Goal: Task Accomplishment & Management: Complete application form

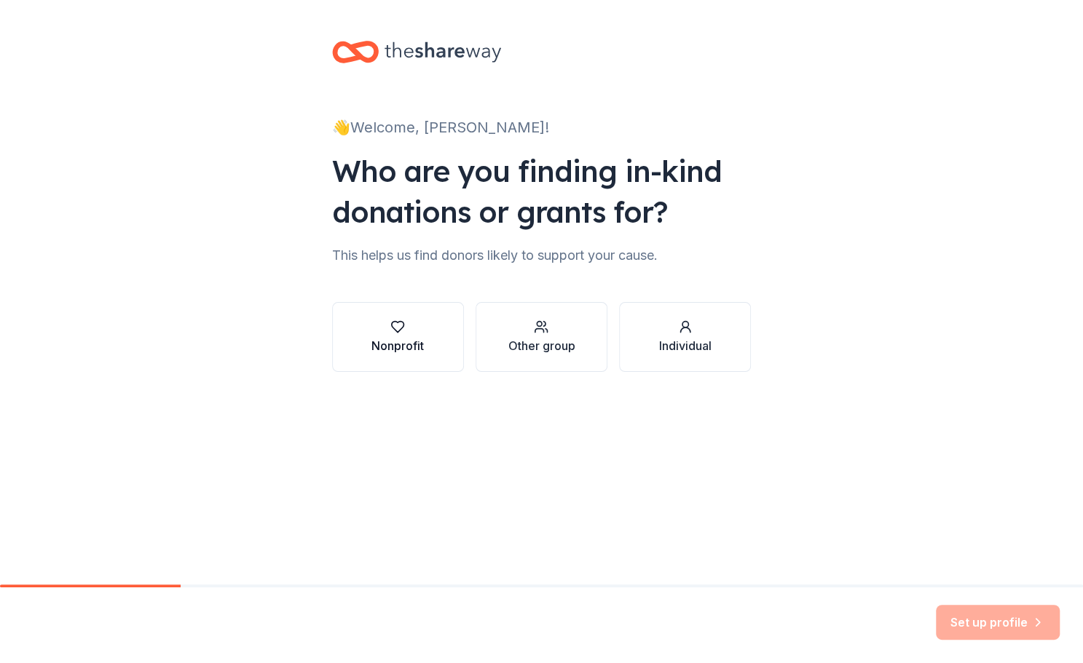
click at [376, 342] on div "Nonprofit" at bounding box center [397, 345] width 52 height 17
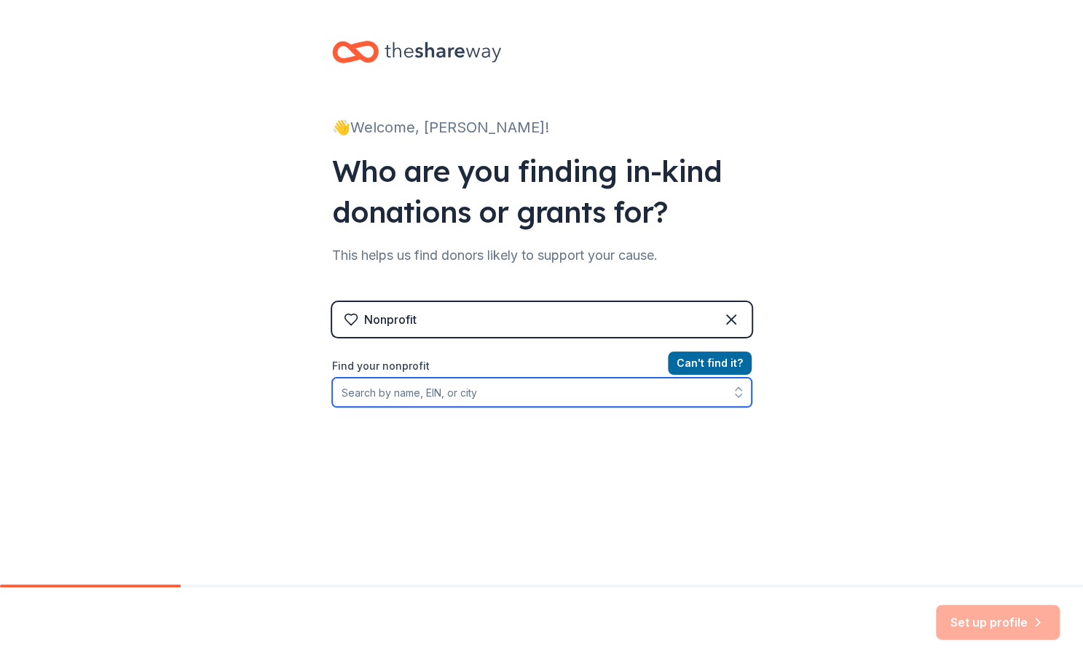
click at [403, 395] on input "Find your nonprofit" at bounding box center [541, 392] width 419 height 29
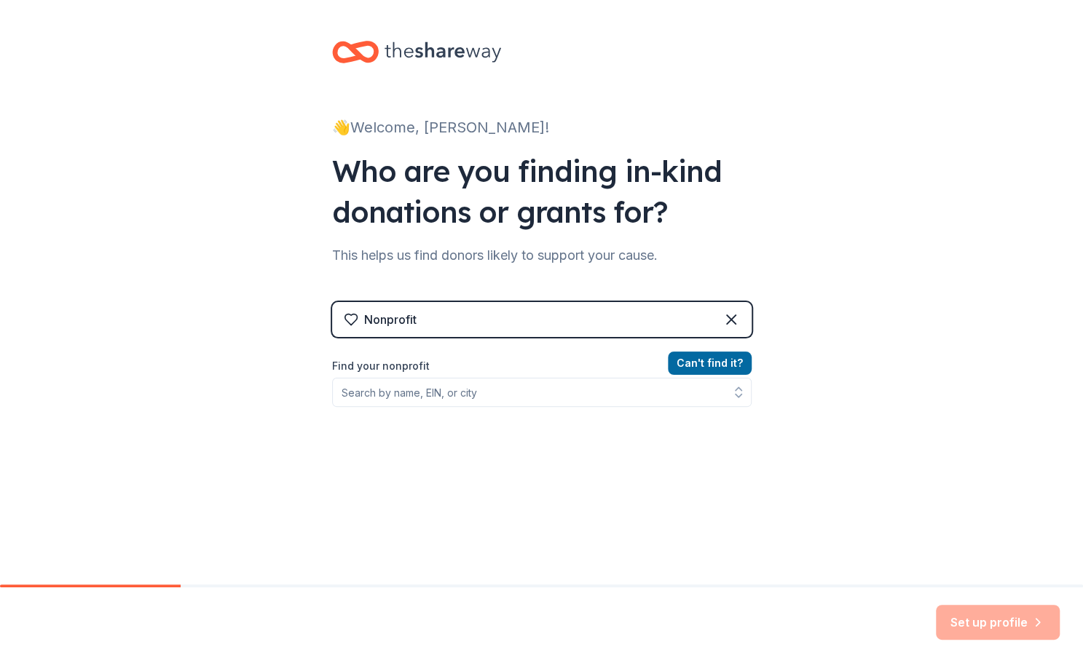
click at [371, 318] on div "Nonprofit" at bounding box center [390, 319] width 52 height 17
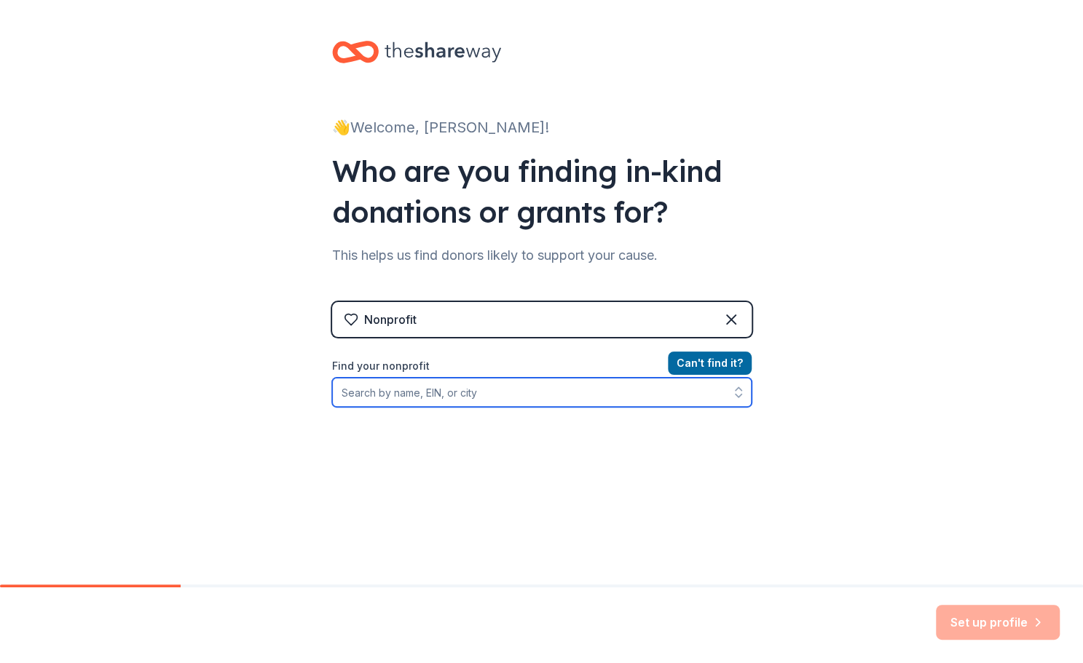
click at [386, 394] on input "Find your nonprofit" at bounding box center [541, 392] width 419 height 29
type input "0450873630"
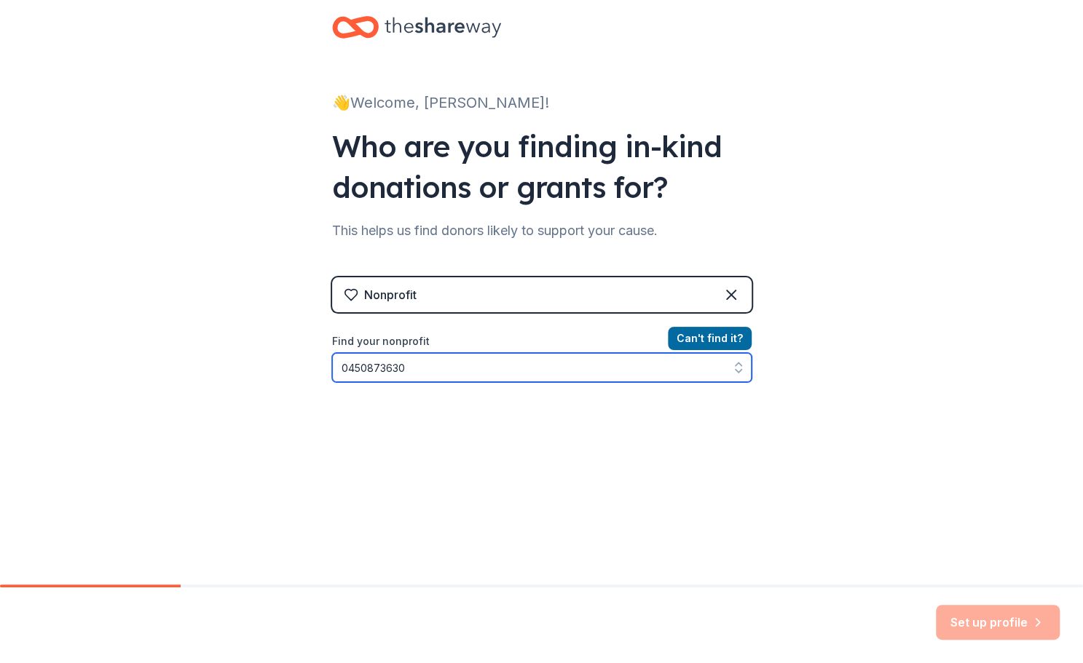
scroll to position [37, 0]
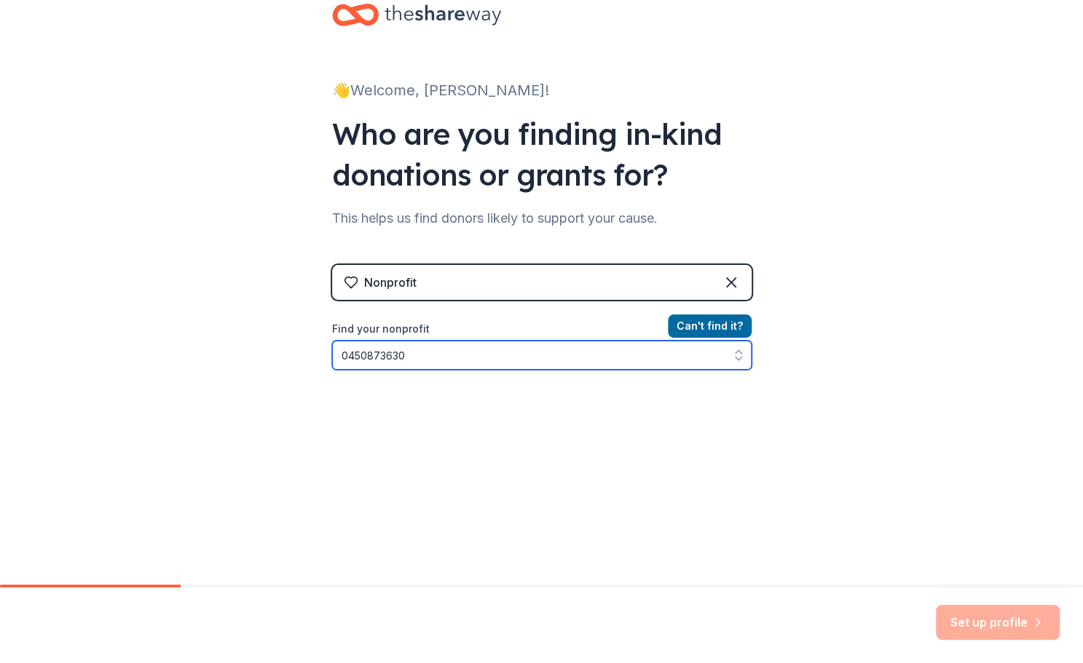
click at [735, 350] on icon "button" at bounding box center [738, 355] width 15 height 15
click at [457, 354] on input "0450873630" at bounding box center [541, 355] width 419 height 29
drag, startPoint x: 457, startPoint y: 354, endPoint x: 9, endPoint y: 340, distance: 448.0
click at [9, 340] on div "👋 Welcome, Elizabeth! Who are you finding in-kind donations or grants for? This…" at bounding box center [541, 274] width 1083 height 623
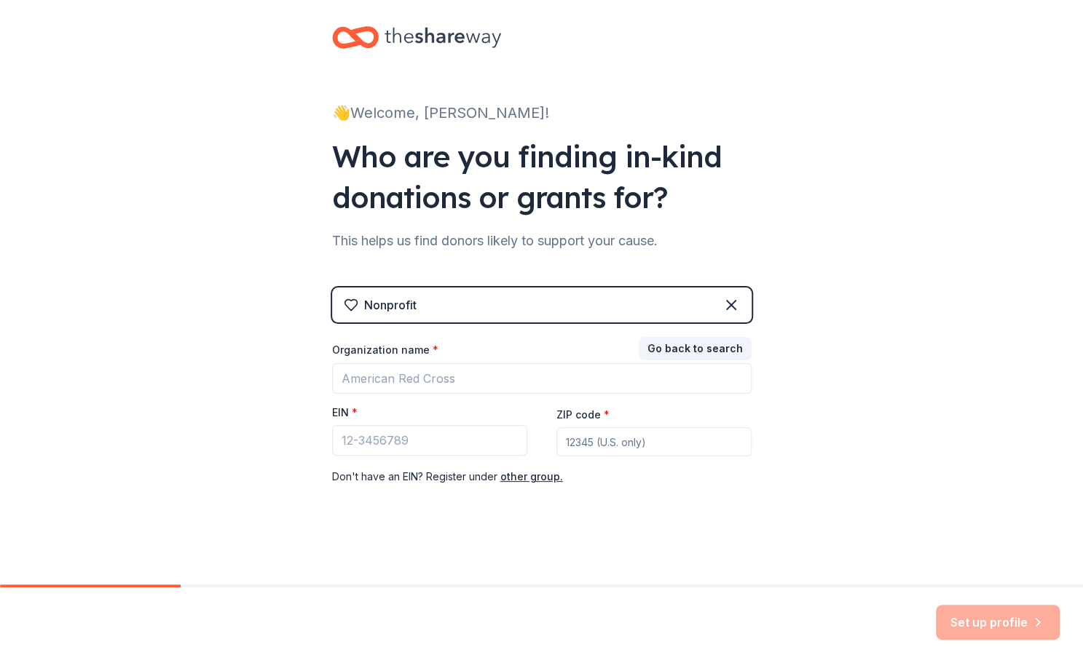
scroll to position [15, 0]
drag, startPoint x: 671, startPoint y: 345, endPoint x: 467, endPoint y: 466, distance: 237.0
click at [467, 466] on div "Go back to search Organization name * EIN * ZIP code * Don ' t have an EIN? Reg…" at bounding box center [541, 413] width 419 height 146
click at [443, 442] on input "EIN *" at bounding box center [429, 440] width 195 height 31
type input "[US_EMPLOYER_IDENTIFICATION_NUMBER]"
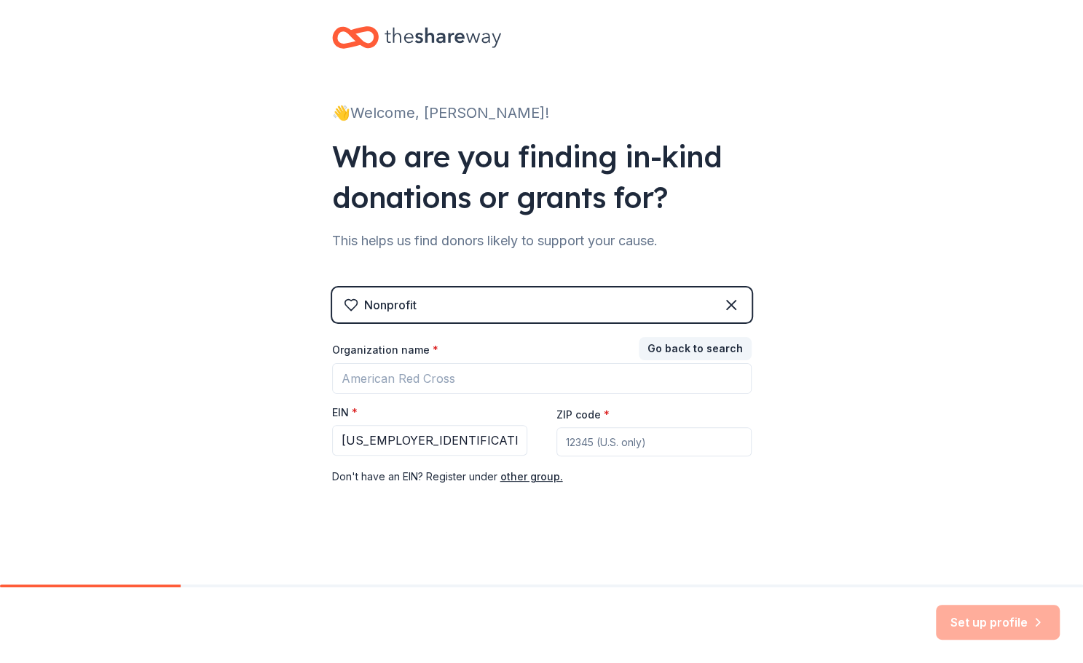
click at [609, 442] on input "ZIP code *" at bounding box center [653, 441] width 195 height 29
type input "08096"
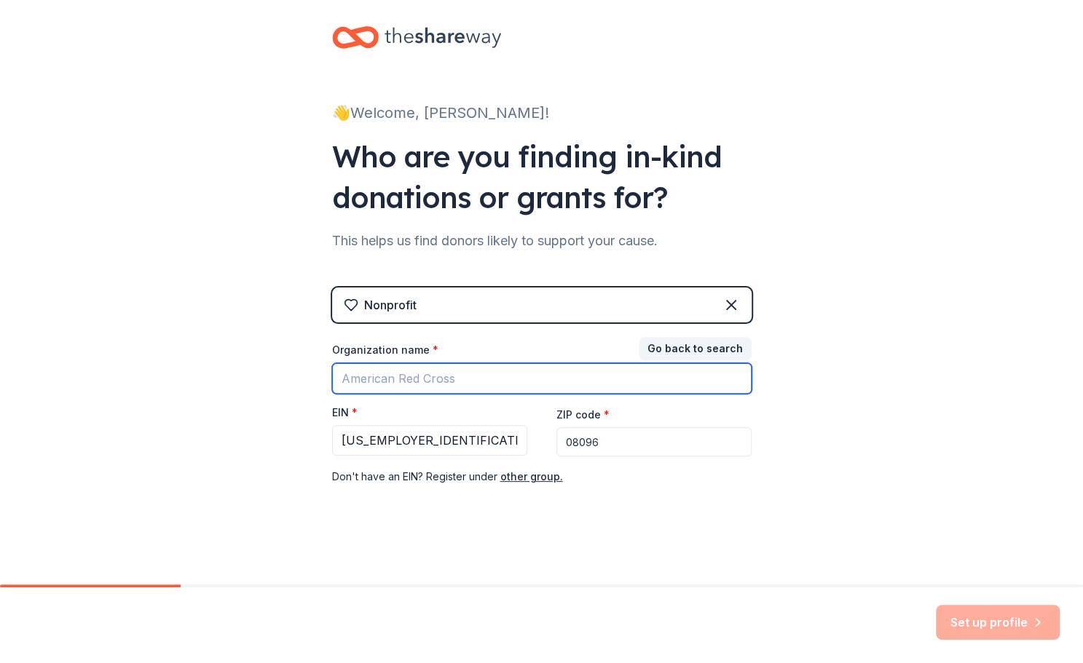
click at [527, 379] on input "Organization name *" at bounding box center [541, 378] width 419 height 31
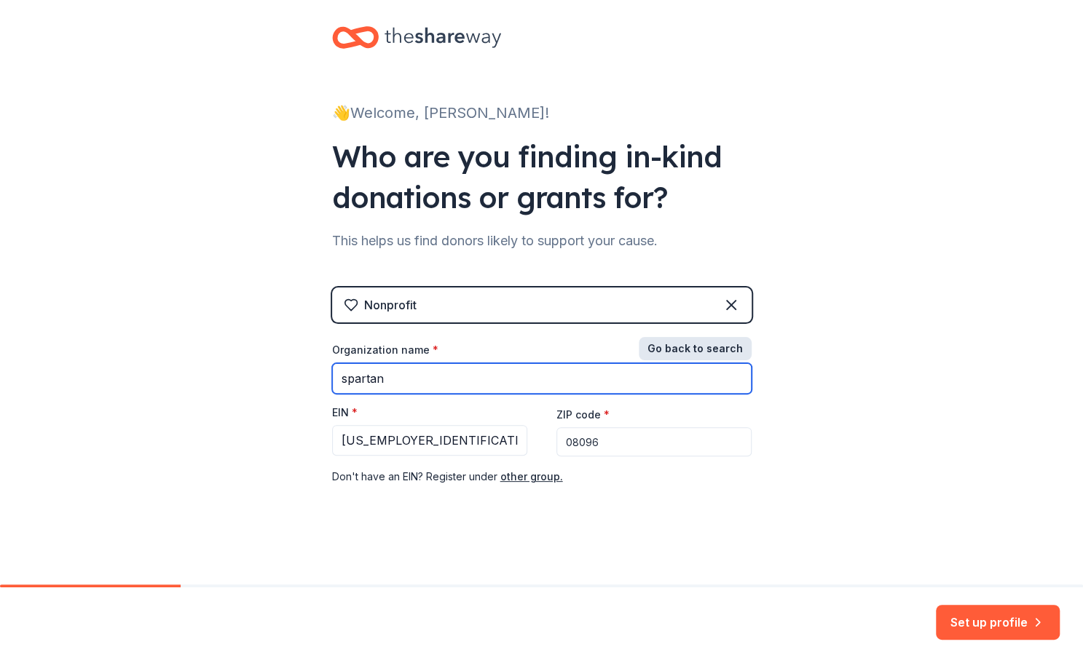
type input "spartan"
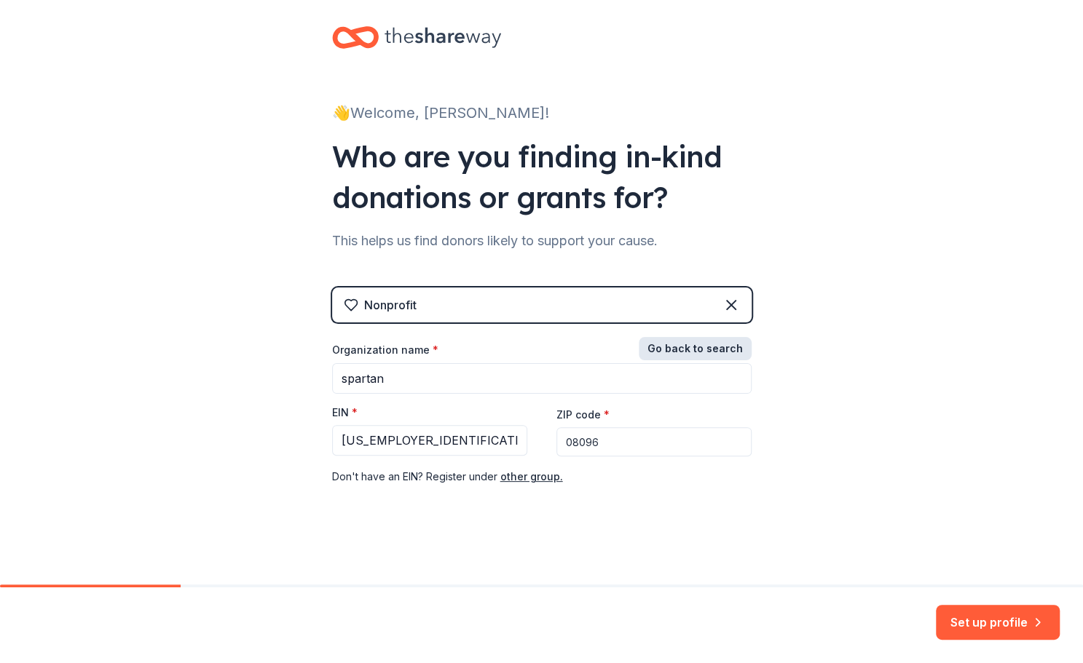
click at [703, 354] on button "Go back to search" at bounding box center [695, 348] width 113 height 23
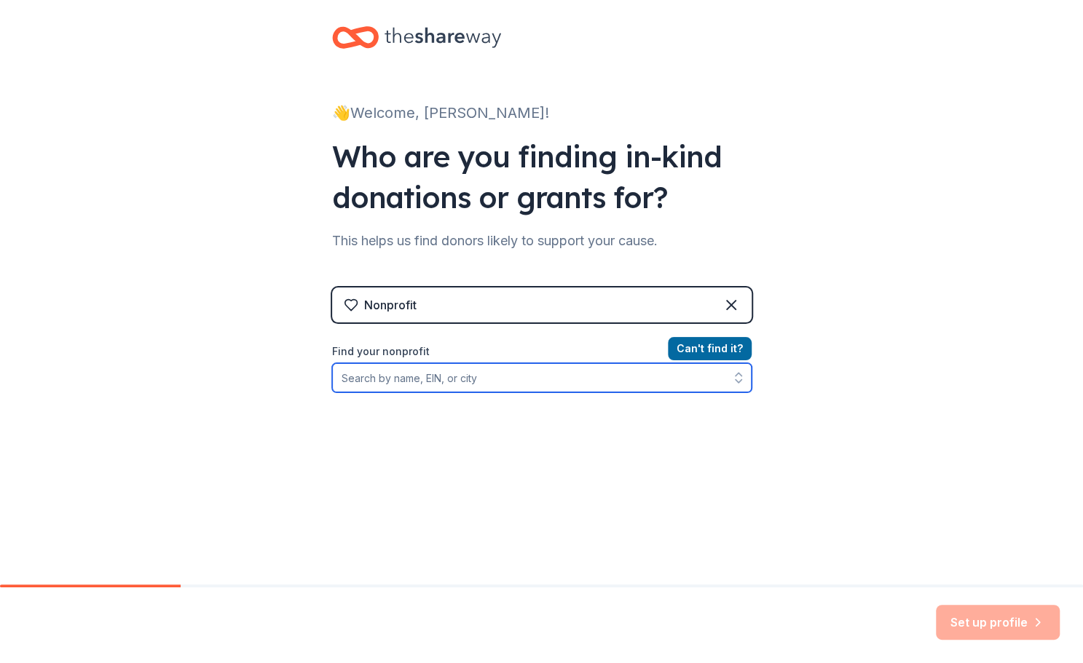
click at [588, 381] on input "Find your nonprofit" at bounding box center [541, 377] width 419 height 29
type input "spartan"
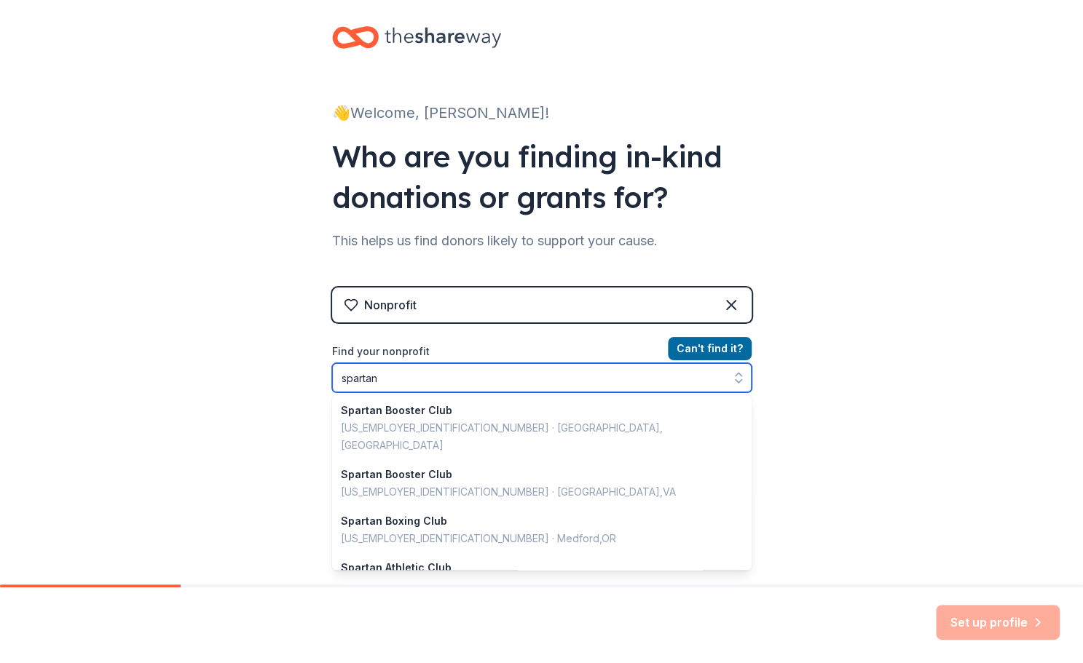
scroll to position [1031, 0]
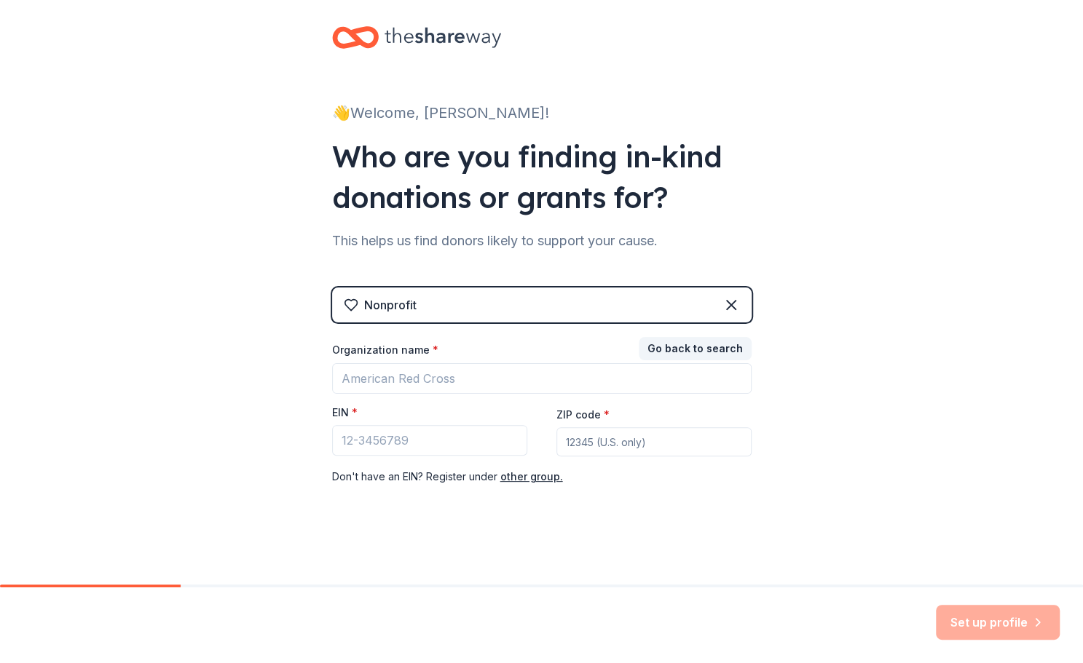
click at [715, 342] on div "Go back to search Organization name * EIN * ZIP code * Don ' t have an EIN? Reg…" at bounding box center [541, 413] width 419 height 146
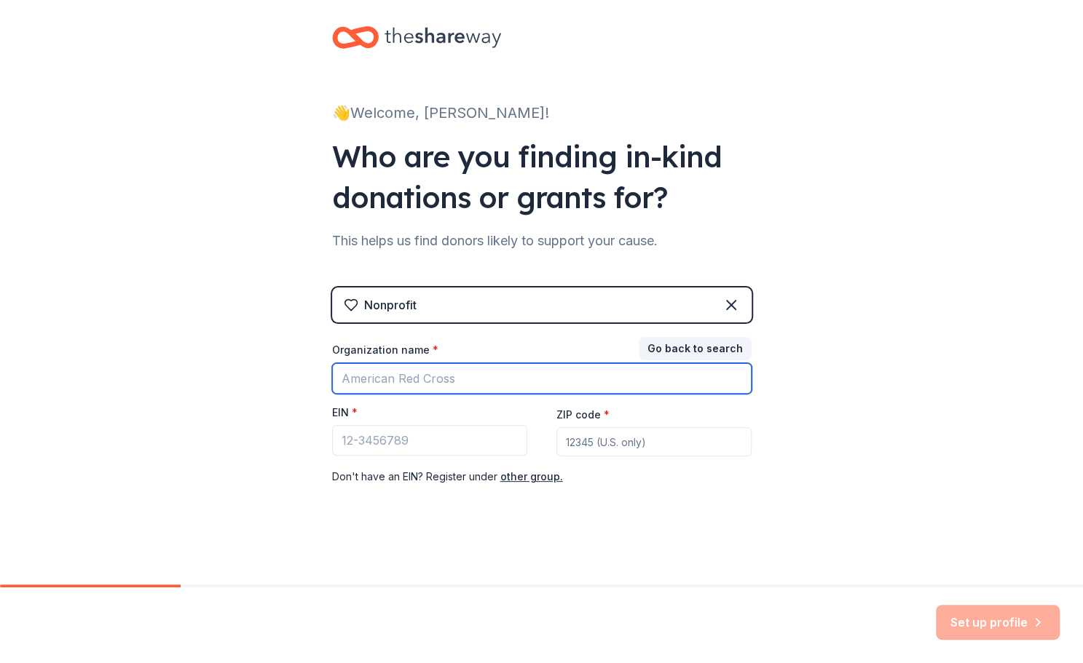
click at [398, 372] on input "Organization name *" at bounding box center [541, 378] width 419 height 31
type input "spartan baseball booster club"
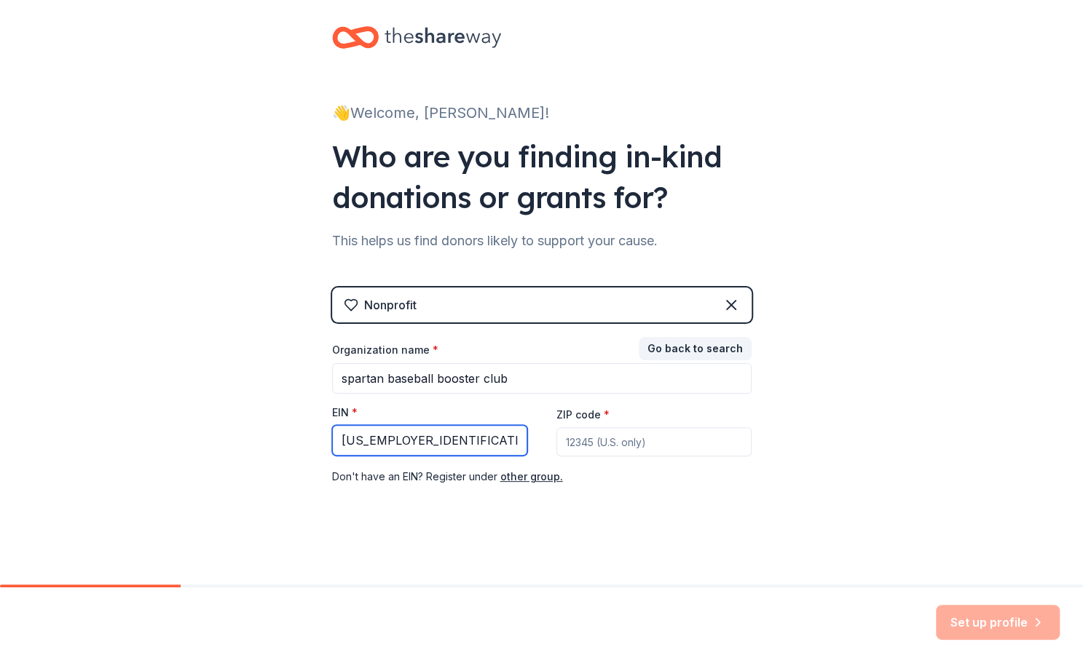
type input "[US_EMPLOYER_IDENTIFICATION_NUMBER]"
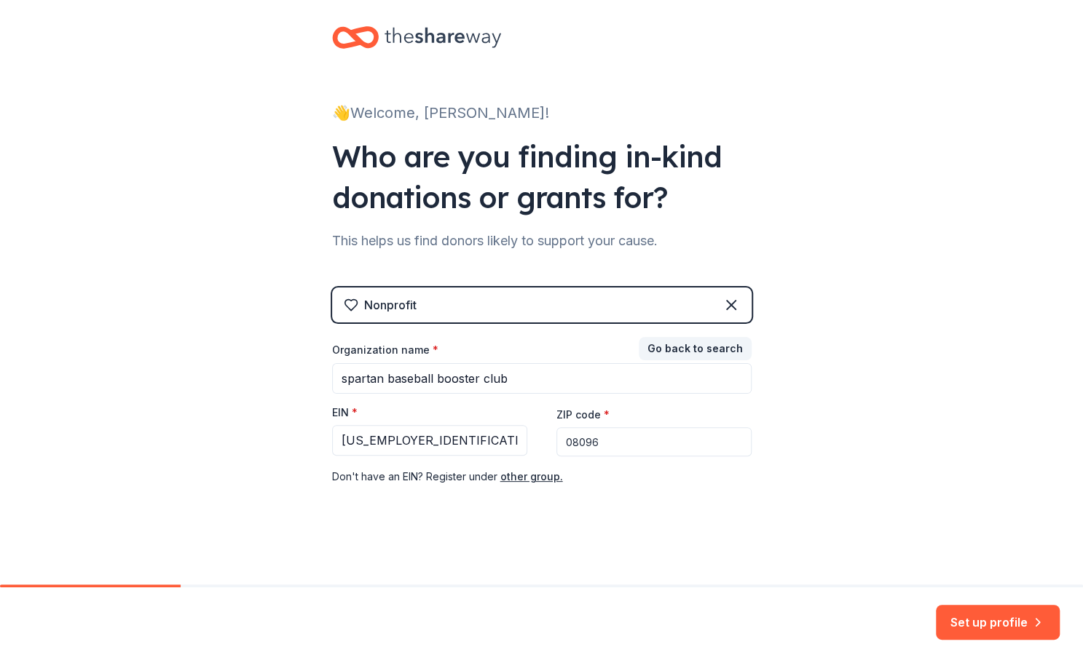
type input "08096"
click at [828, 572] on div "👋 Welcome, Elizabeth! Who are you finding in-kind donations or grants for? This…" at bounding box center [541, 284] width 1083 height 599
click at [1030, 620] on icon "button" at bounding box center [1037, 622] width 15 height 15
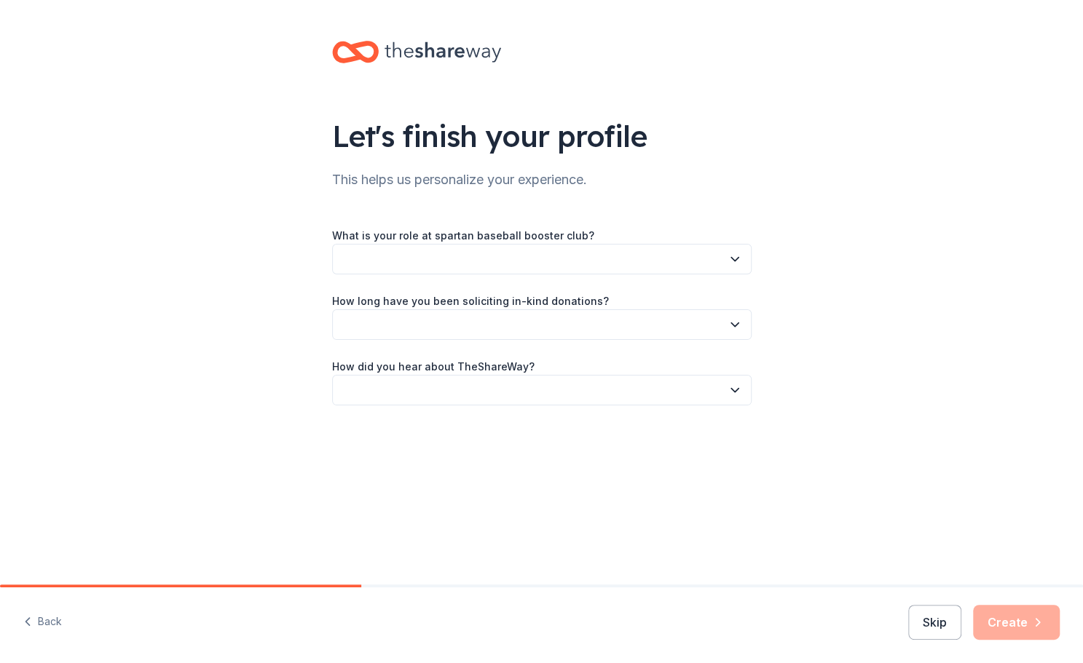
click at [502, 264] on button "button" at bounding box center [541, 259] width 419 height 31
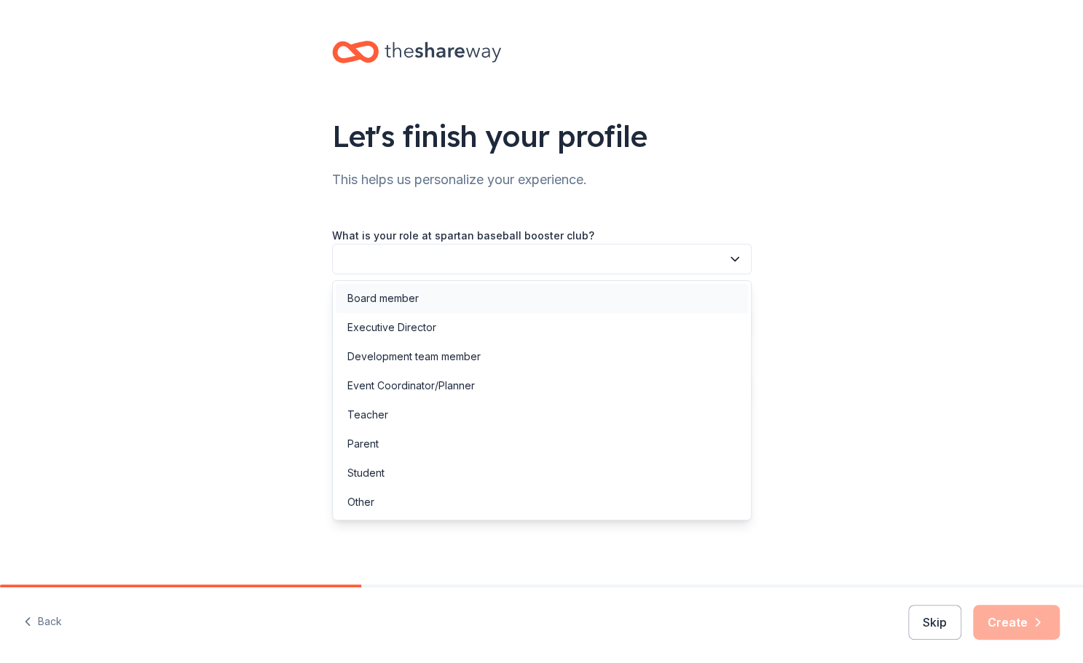
click at [380, 296] on div "Board member" at bounding box center [382, 298] width 71 height 17
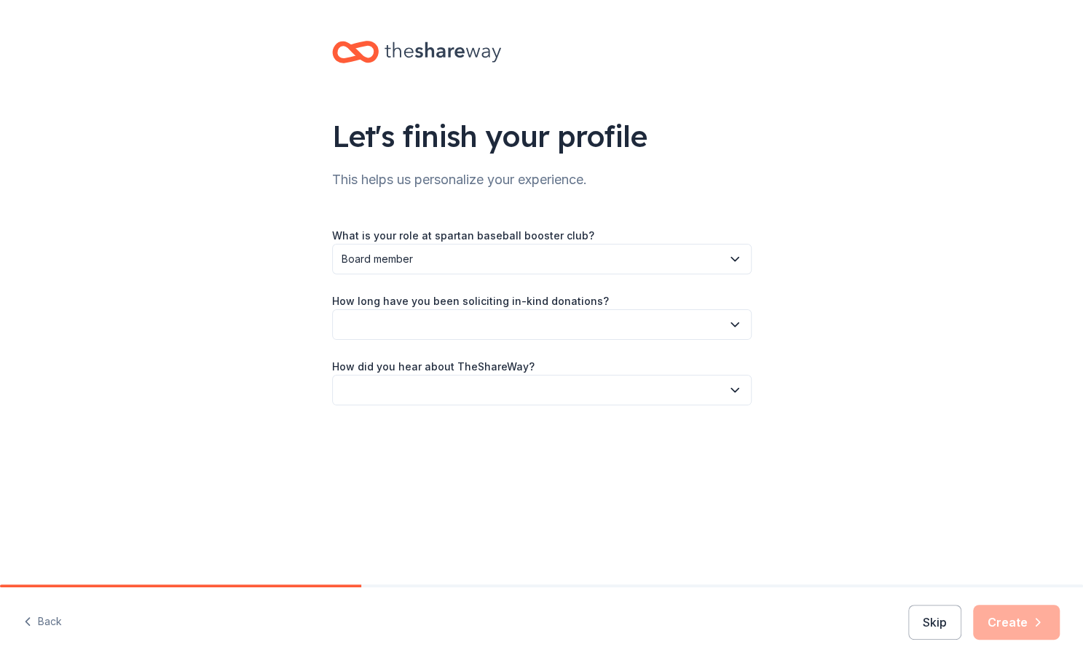
click at [382, 320] on button "button" at bounding box center [541, 324] width 419 height 31
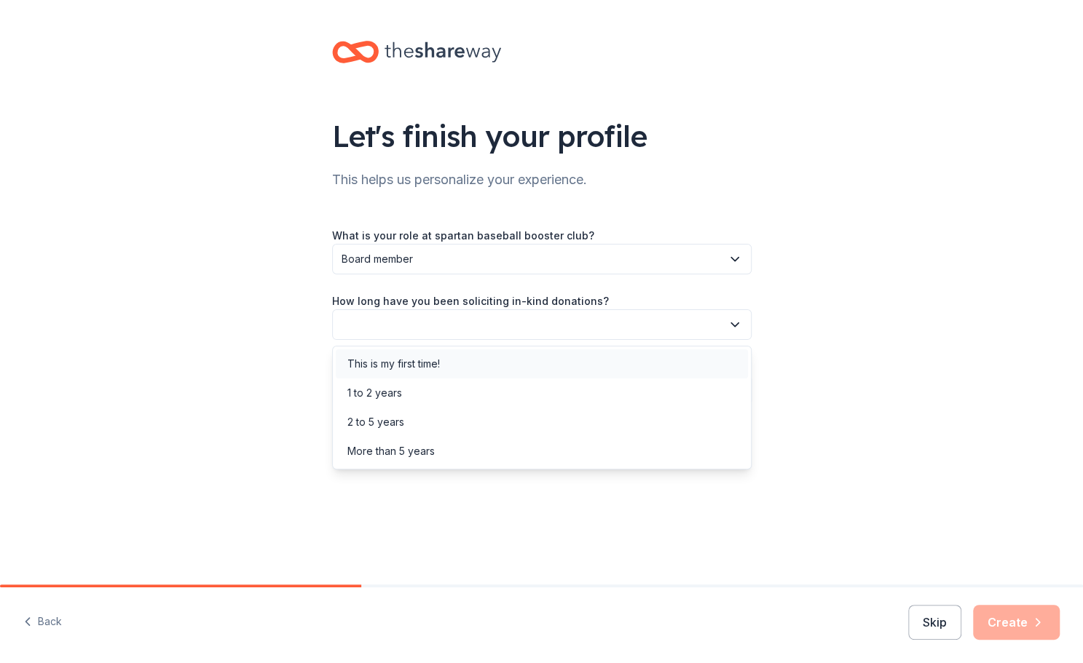
click at [373, 360] on div "This is my first time!" at bounding box center [393, 363] width 92 height 17
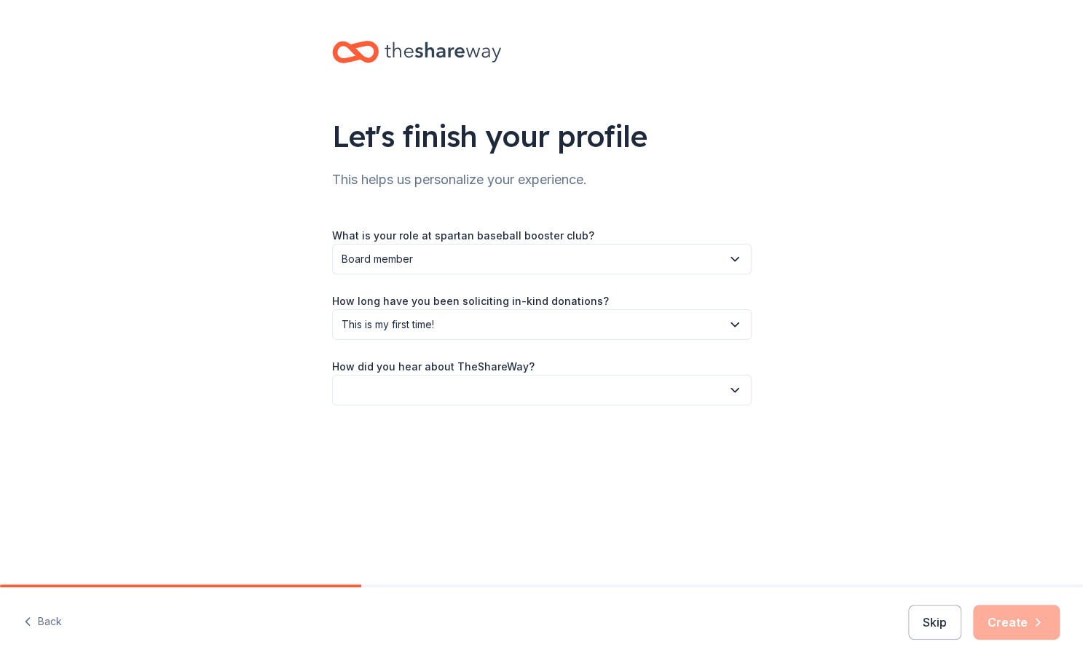
click at [382, 379] on button "button" at bounding box center [541, 390] width 419 height 31
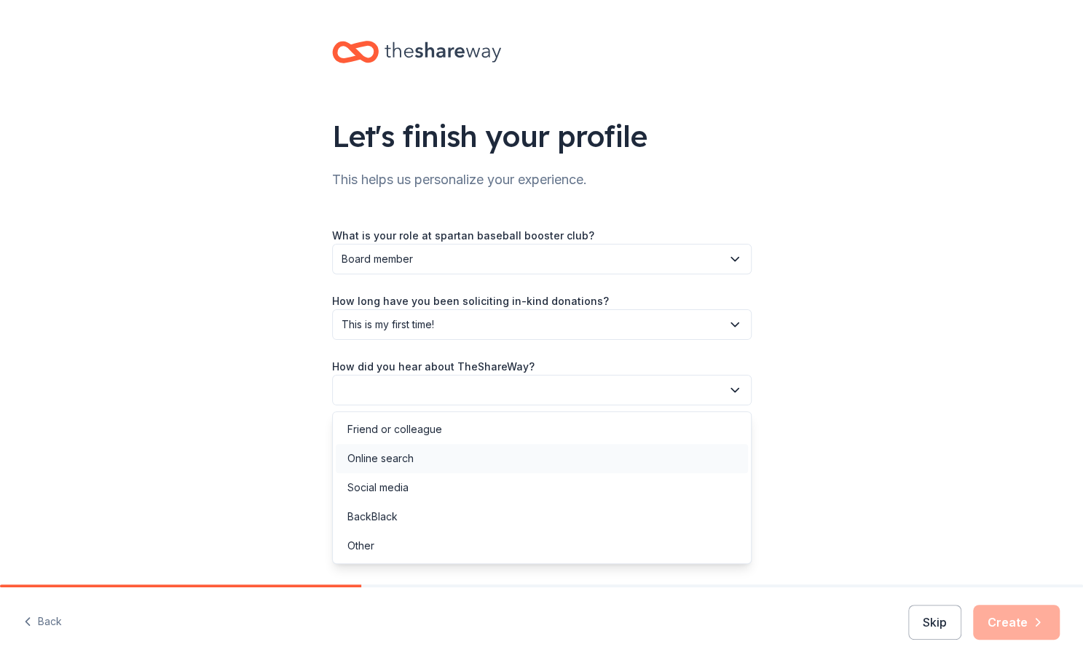
click at [392, 467] on div "Online search" at bounding box center [380, 458] width 66 height 17
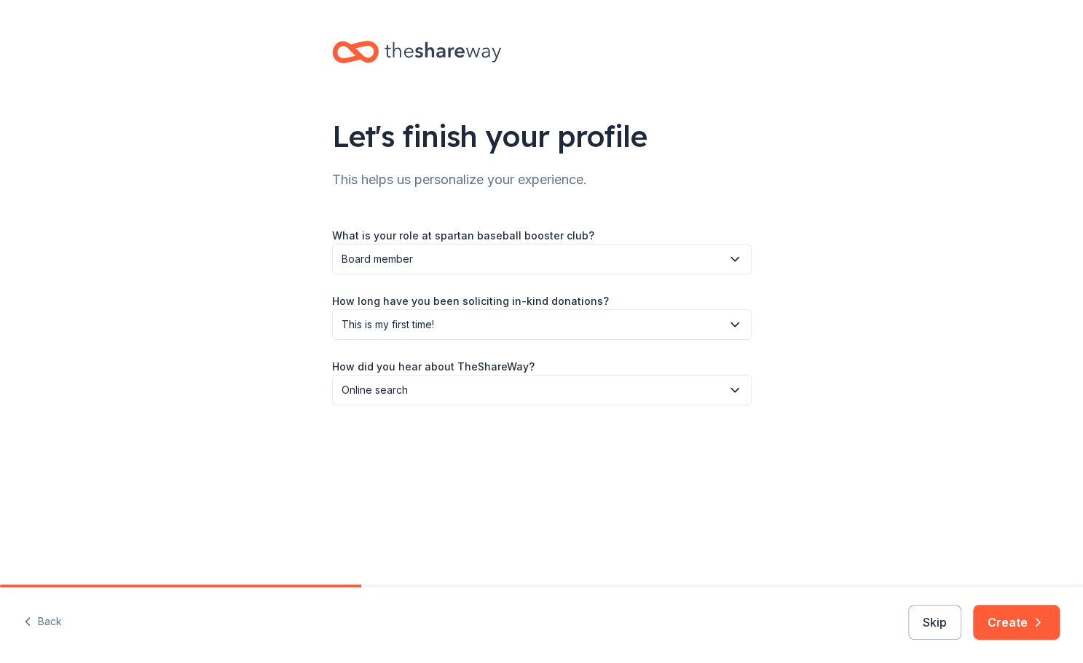
click at [1027, 629] on button "Create" at bounding box center [1016, 622] width 87 height 35
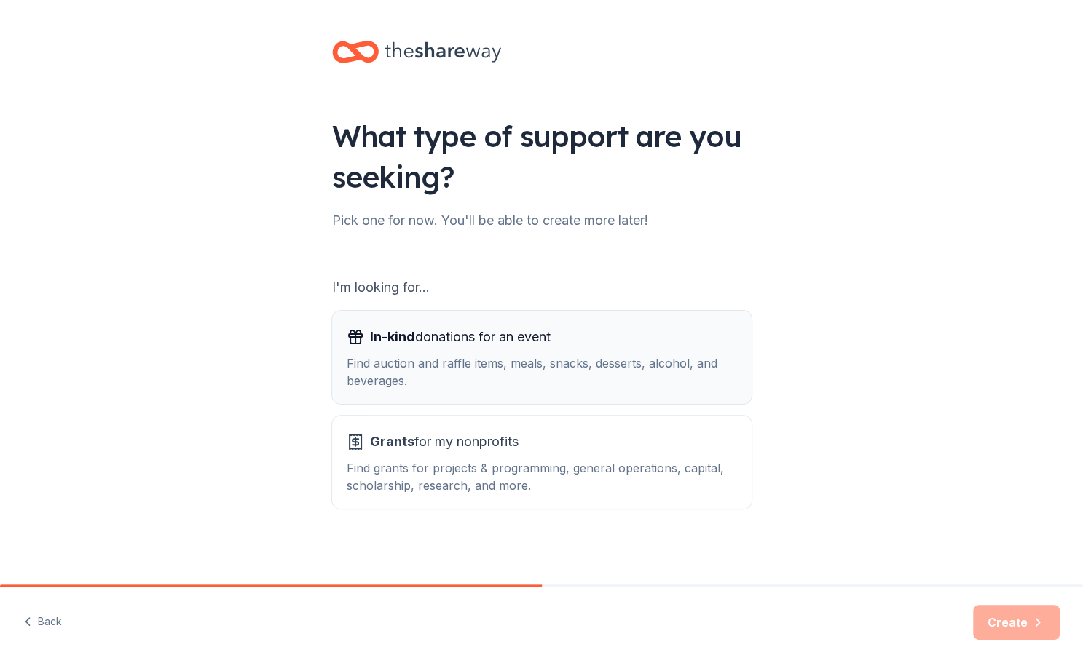
click at [406, 347] on span "In-kind donations for an event" at bounding box center [460, 336] width 181 height 23
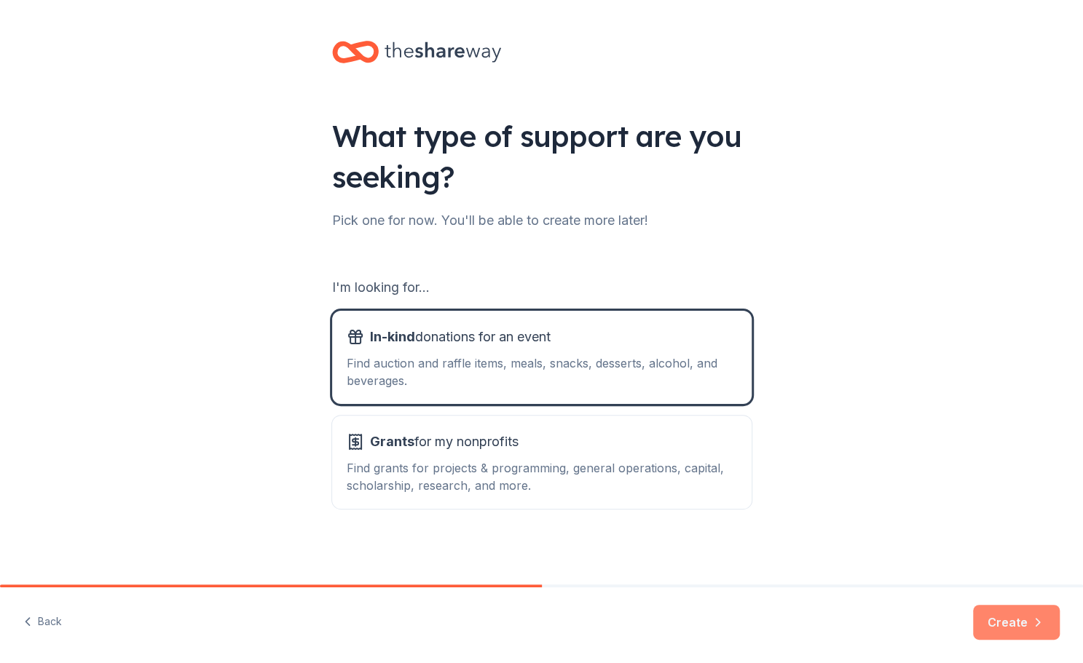
click at [1029, 618] on button "Create" at bounding box center [1016, 622] width 87 height 35
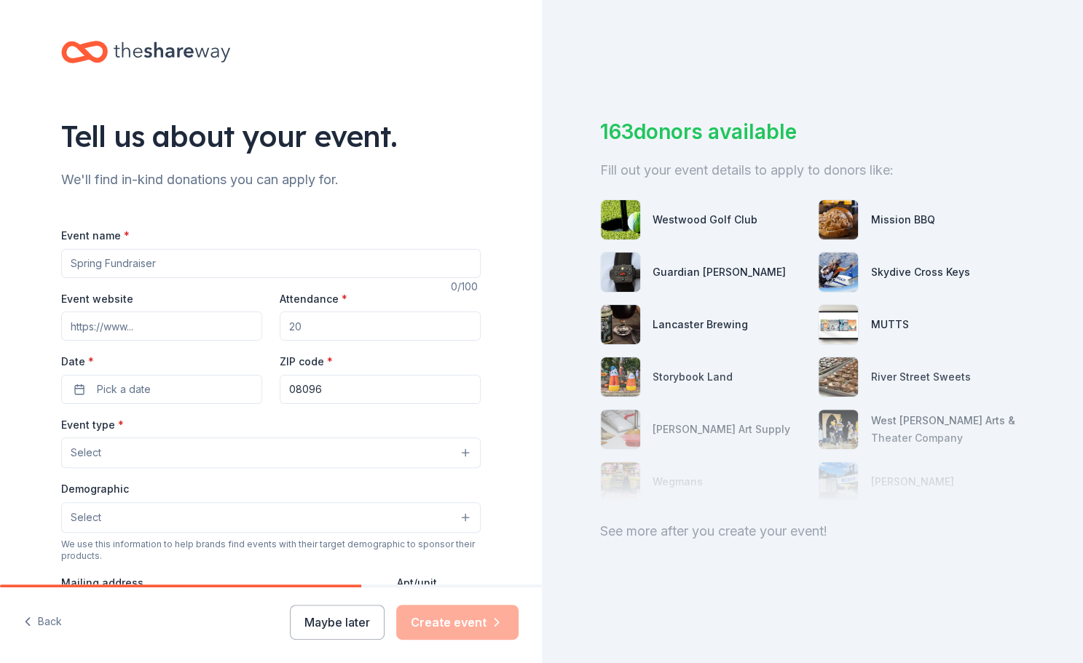
click at [133, 249] on input "Event name *" at bounding box center [270, 263] width 419 height 29
type input "Spartan Baseball Golf Outing"
type input "200"
click at [133, 321] on input "Event website" at bounding box center [161, 326] width 201 height 29
paste input "https://docs.google.com/forms/d/e/1FAIpQLSezT5ALdmve6rmKeCR3DrX9xQDEhSH_hsE6Ax6…"
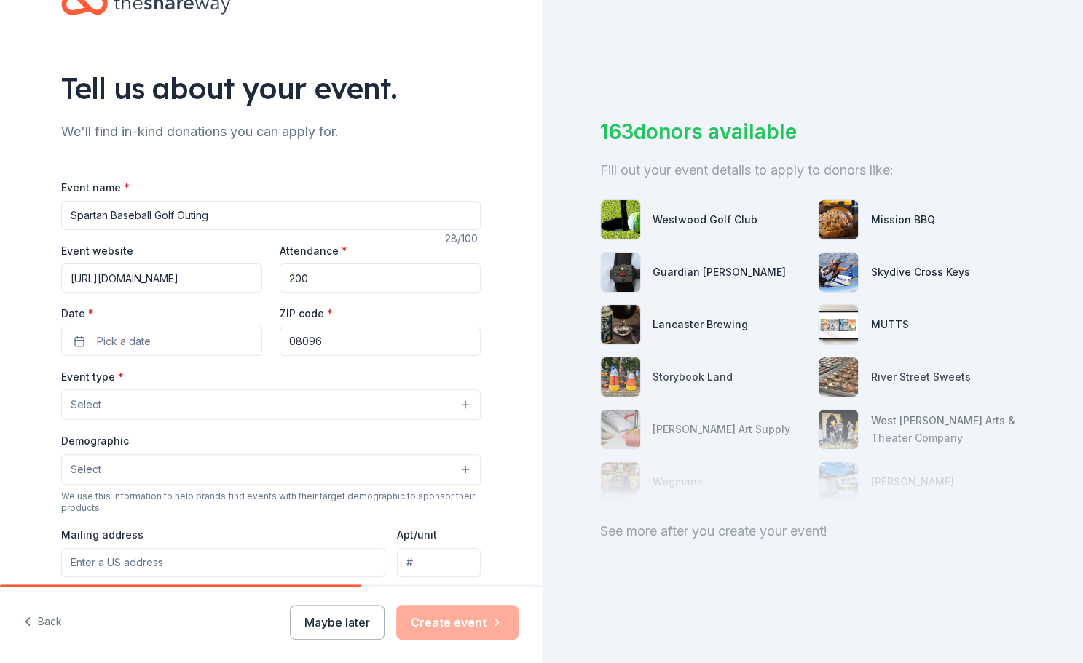
scroll to position [73, 0]
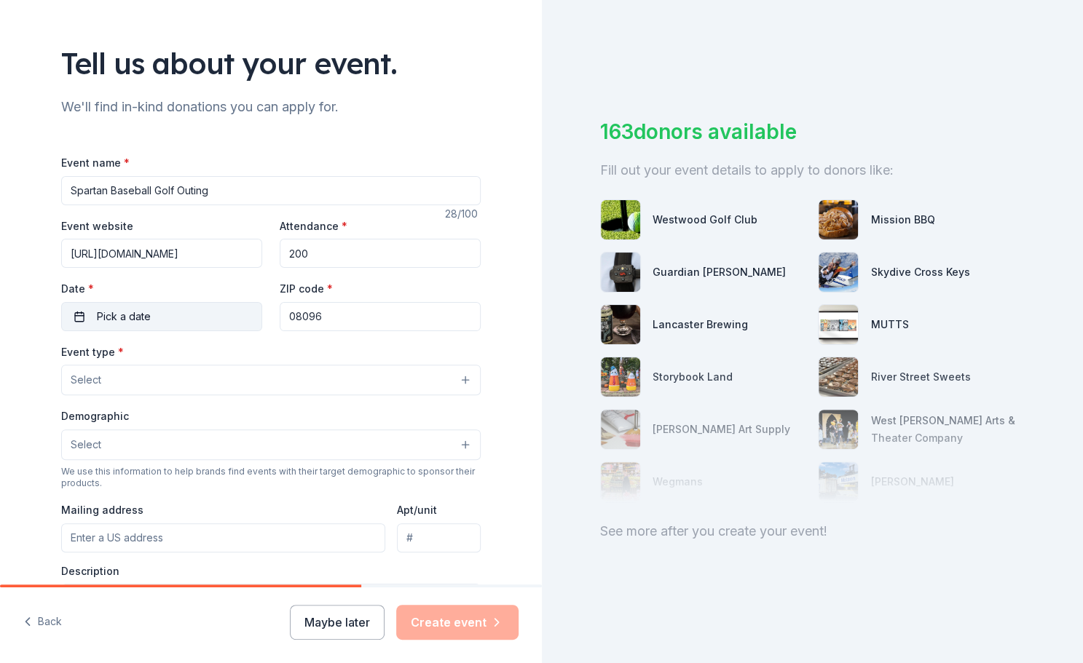
type input "https://docs.google.com/forms/d/e/1FAIpQLSezT5ALdmve6rmKeCR3DrX9xQDEhSH_hsE6Ax6…"
click at [161, 317] on button "Pick a date" at bounding box center [161, 316] width 201 height 29
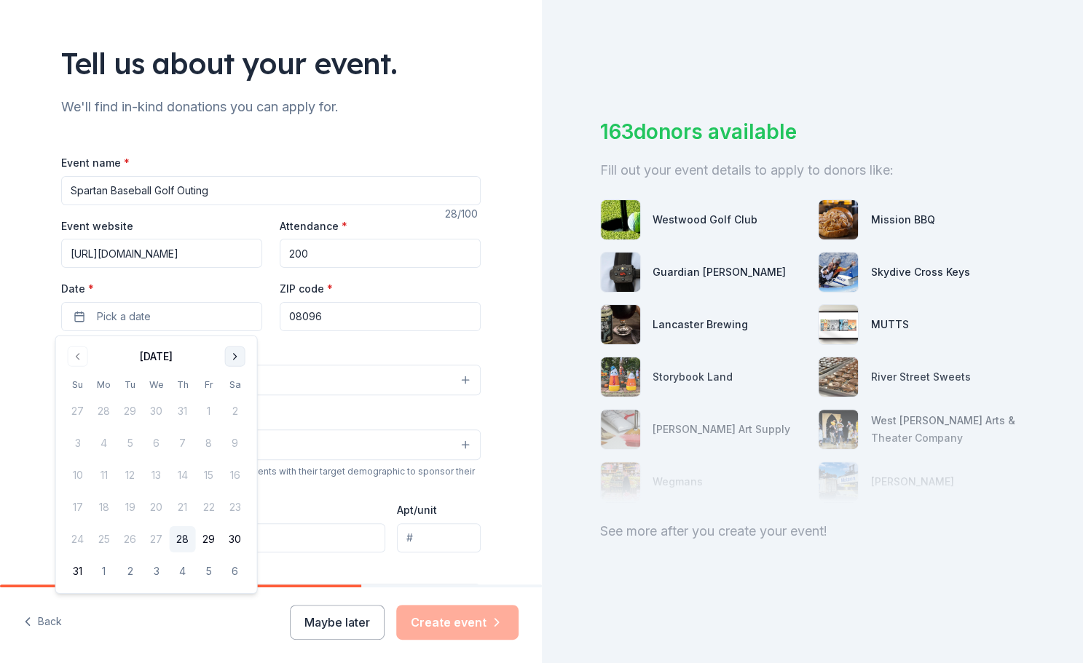
click at [236, 363] on button "Go to next month" at bounding box center [235, 357] width 20 height 20
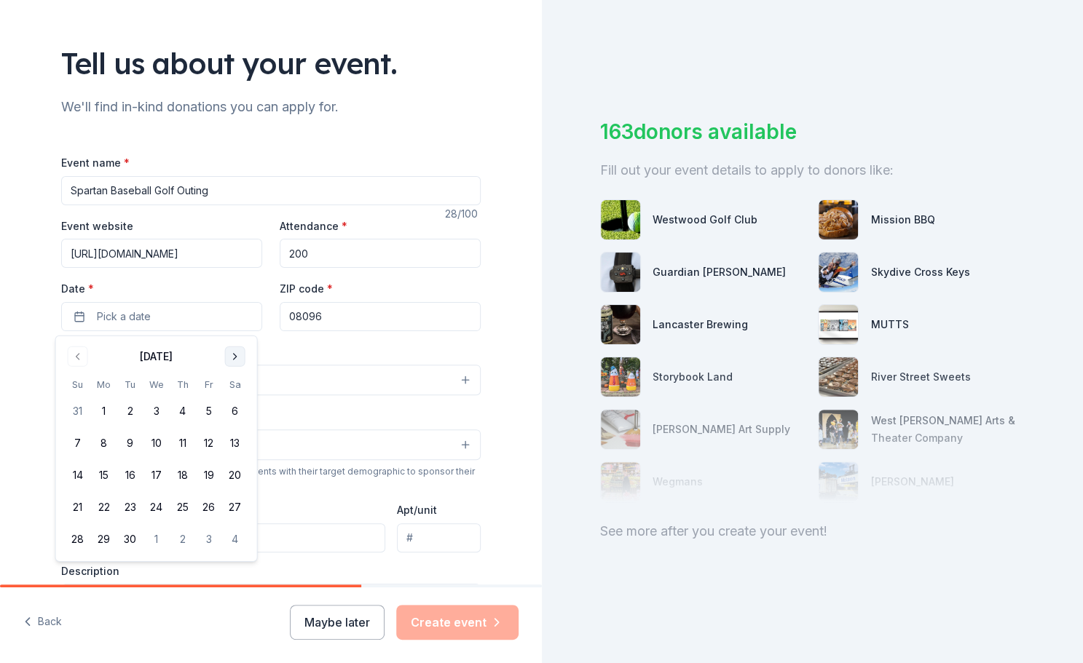
click at [236, 363] on button "Go to next month" at bounding box center [235, 357] width 20 height 20
click at [73, 471] on button "12" at bounding box center [78, 475] width 26 height 26
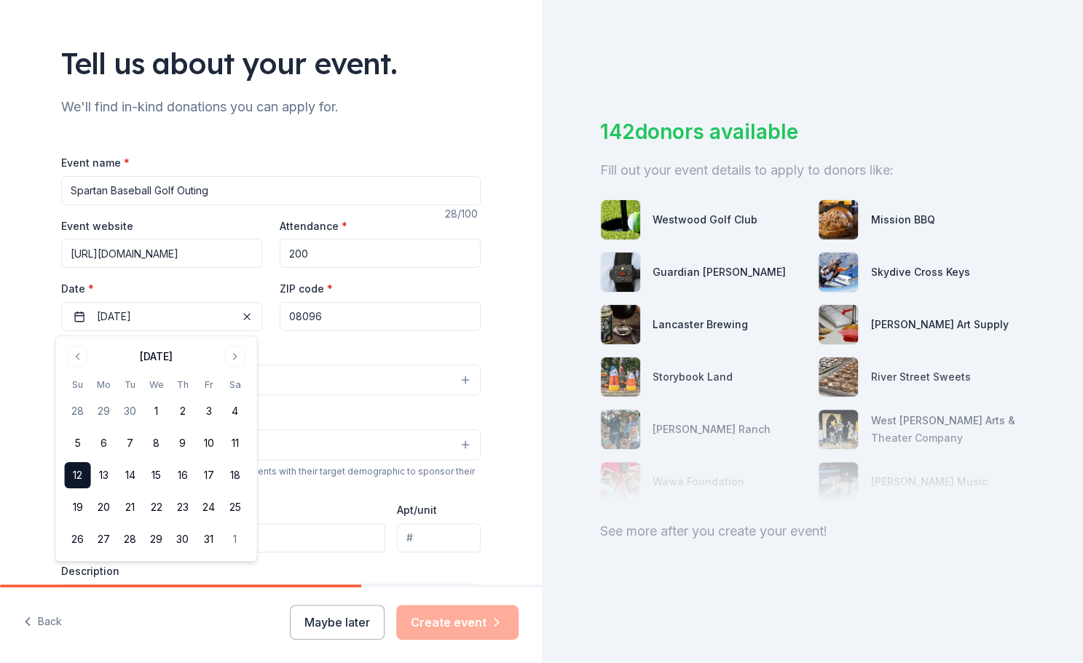
click at [288, 349] on div "Event type * Select" at bounding box center [270, 369] width 419 height 53
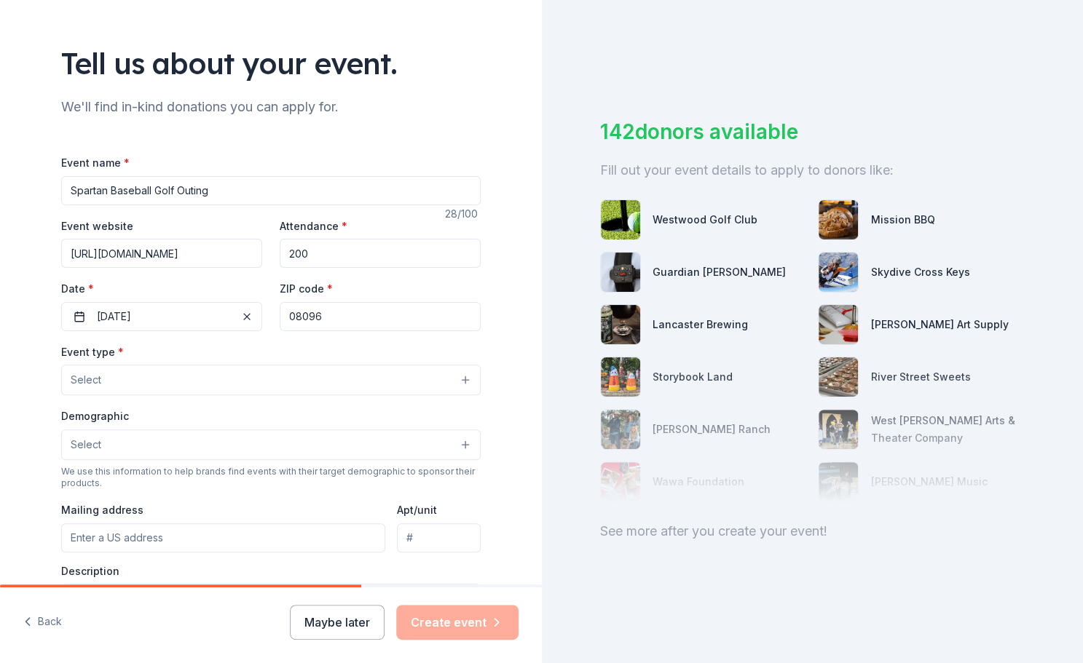
click at [128, 379] on button "Select" at bounding box center [270, 380] width 419 height 31
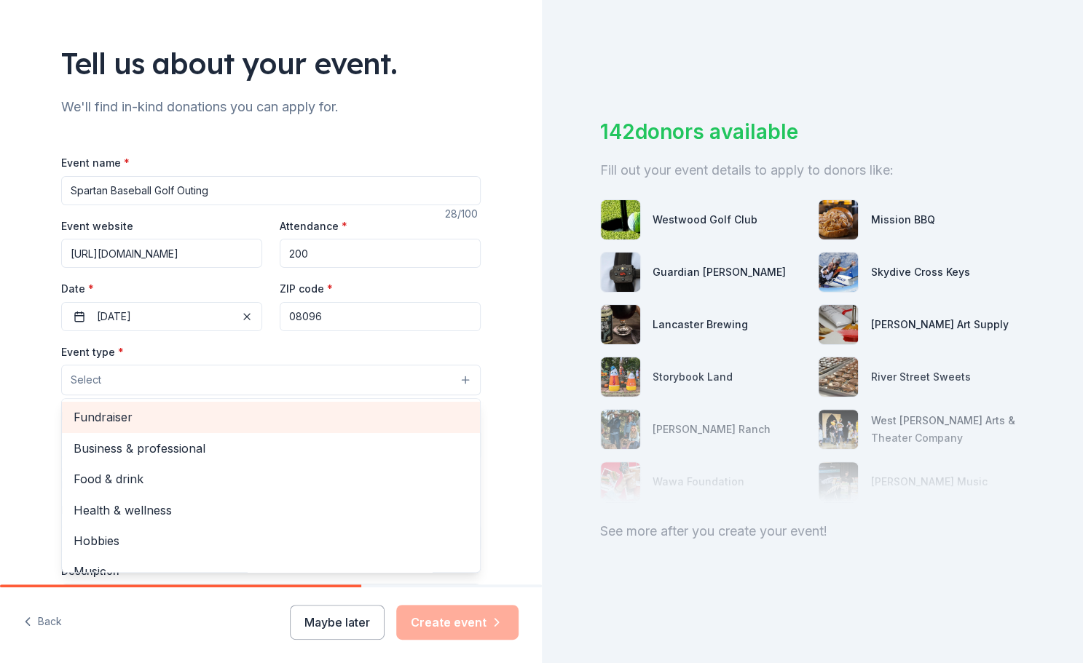
click at [120, 419] on span "Fundraiser" at bounding box center [271, 417] width 395 height 19
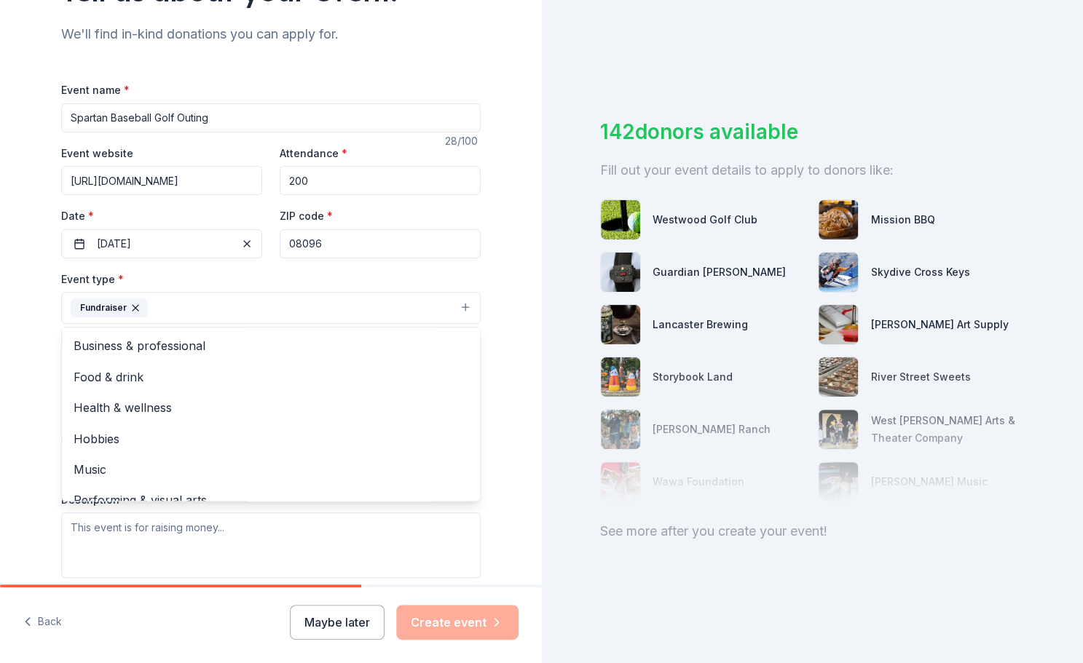
click at [192, 276] on div "Event type * Fundraiser Business & professional Food & drink Health & wellness …" at bounding box center [270, 297] width 419 height 55
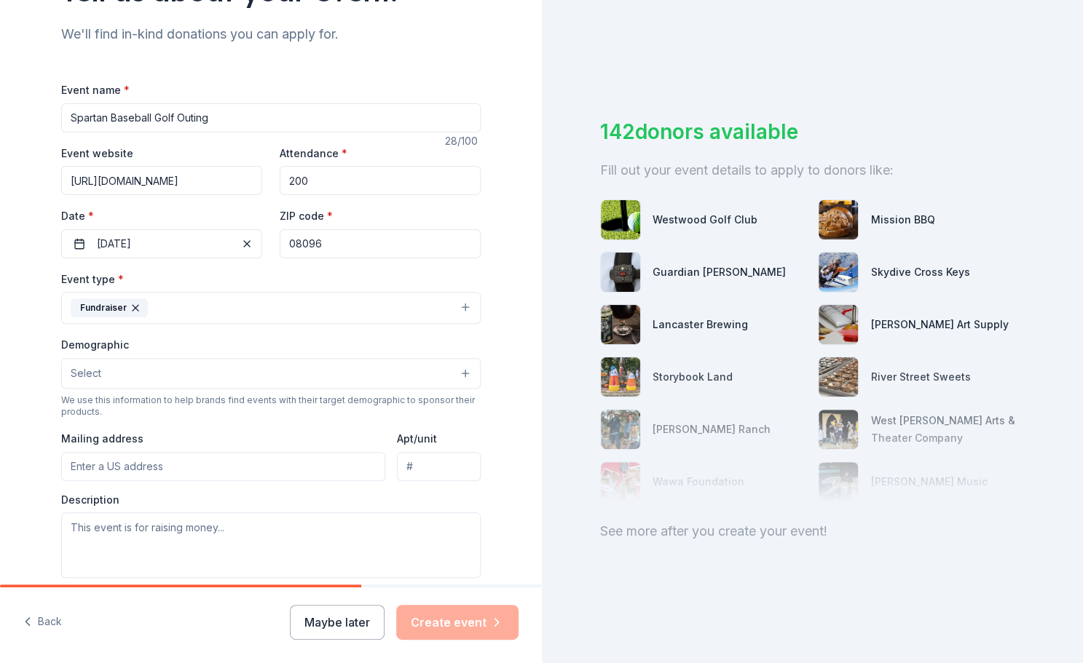
click at [123, 376] on button "Select" at bounding box center [270, 373] width 419 height 31
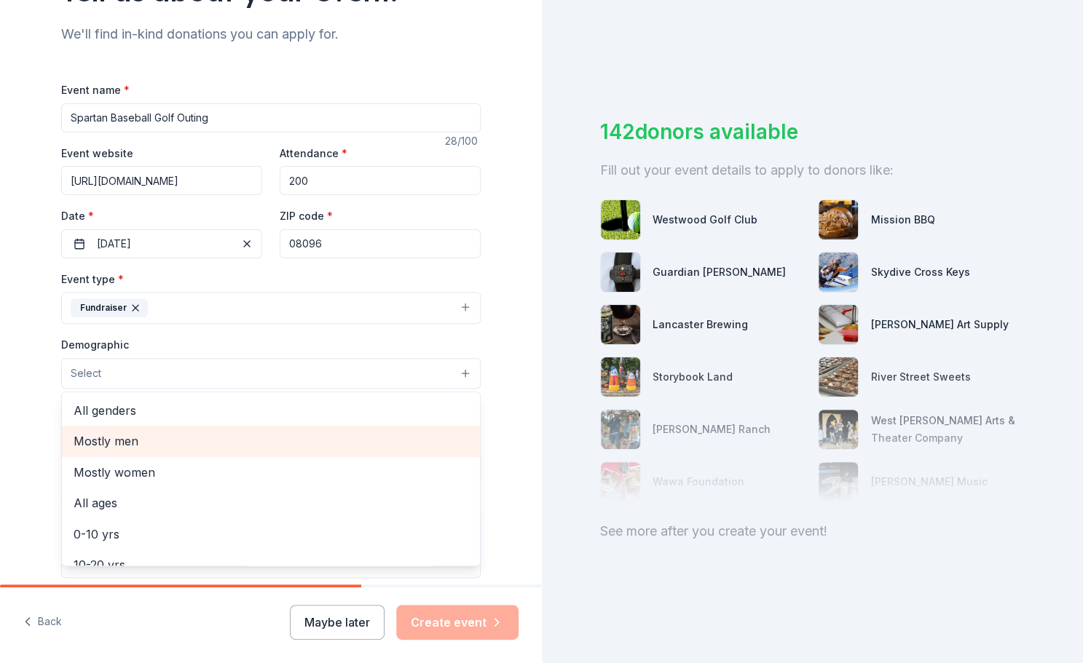
click at [122, 446] on span "Mostly men" at bounding box center [271, 441] width 395 height 19
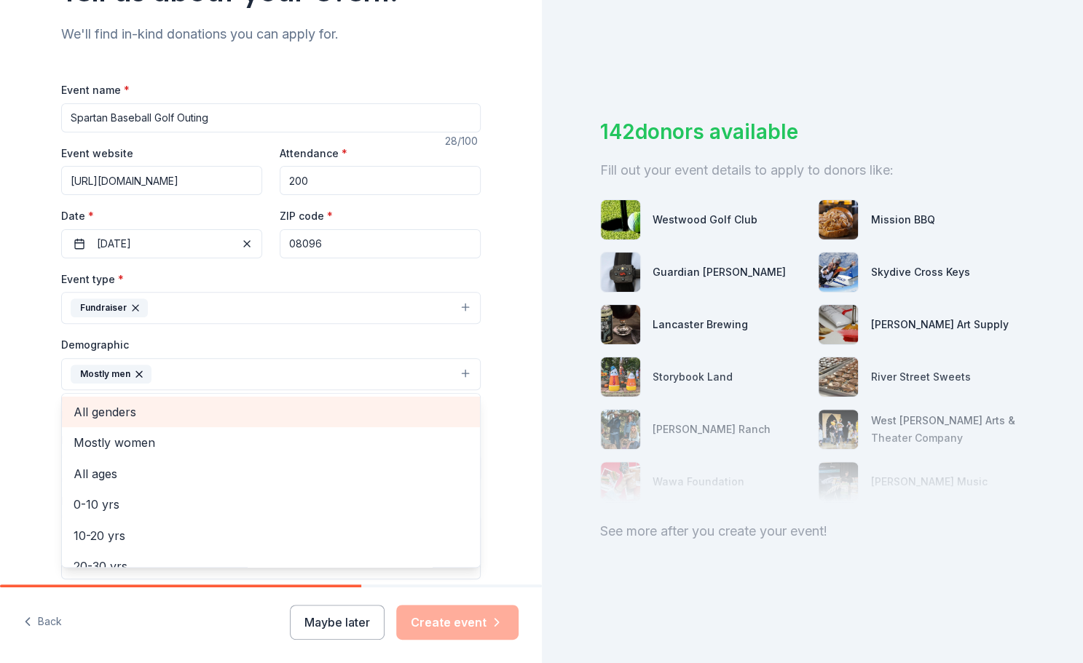
click at [104, 422] on div "All genders" at bounding box center [271, 412] width 418 height 31
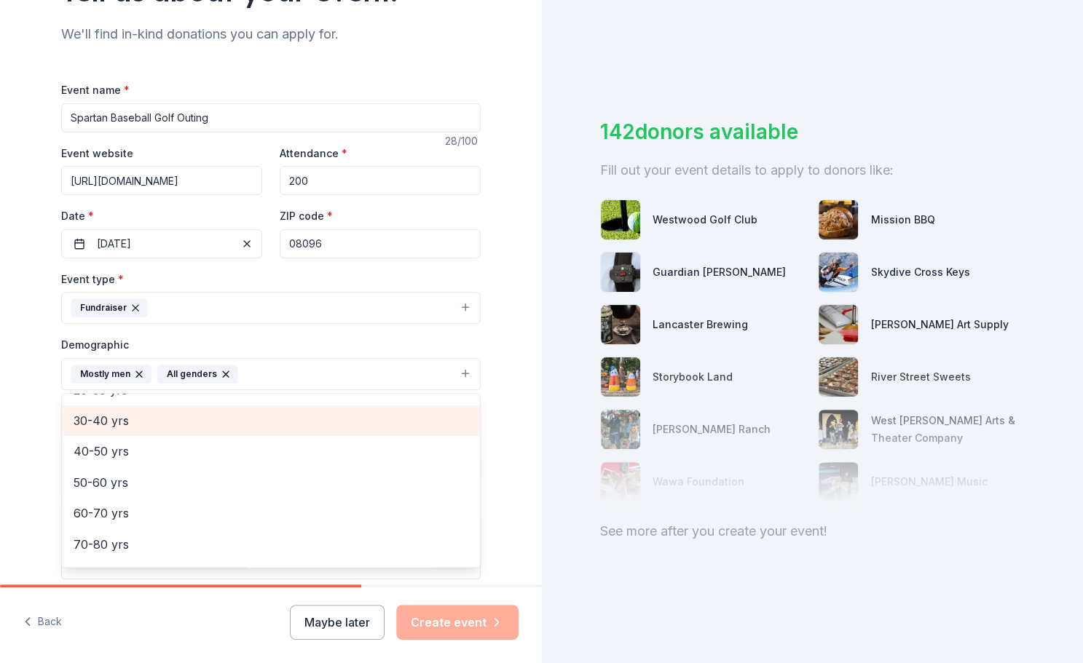
scroll to position [73, 0]
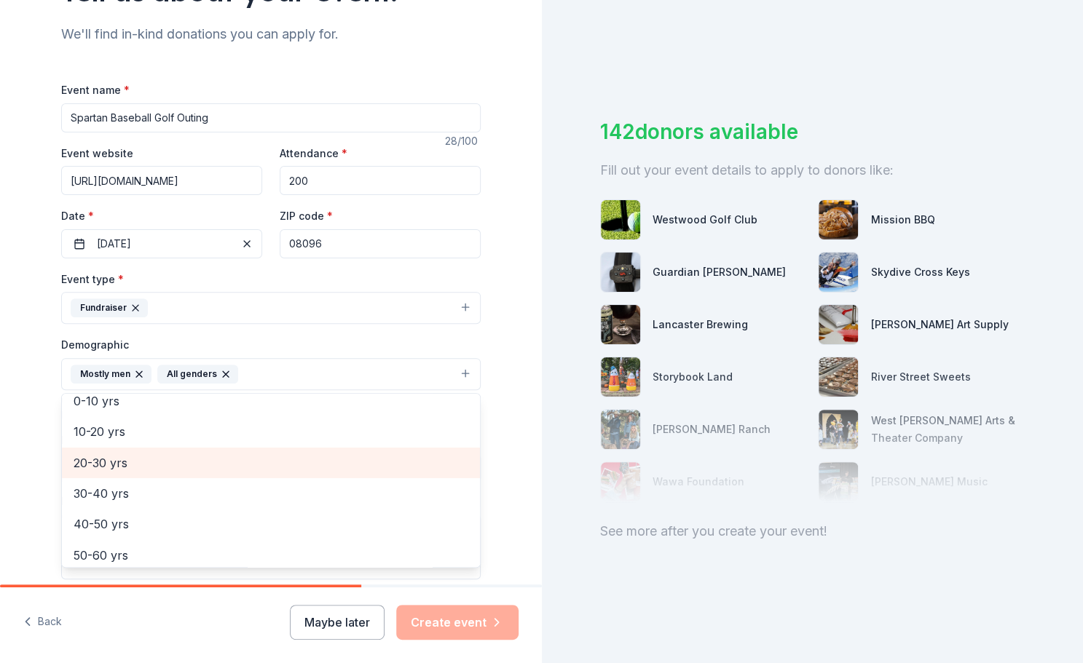
click at [122, 470] on span "20-30 yrs" at bounding box center [271, 463] width 395 height 19
click at [105, 463] on span "30-40 yrs" at bounding box center [271, 463] width 395 height 19
click at [103, 475] on div "40-50 yrs" at bounding box center [271, 463] width 418 height 31
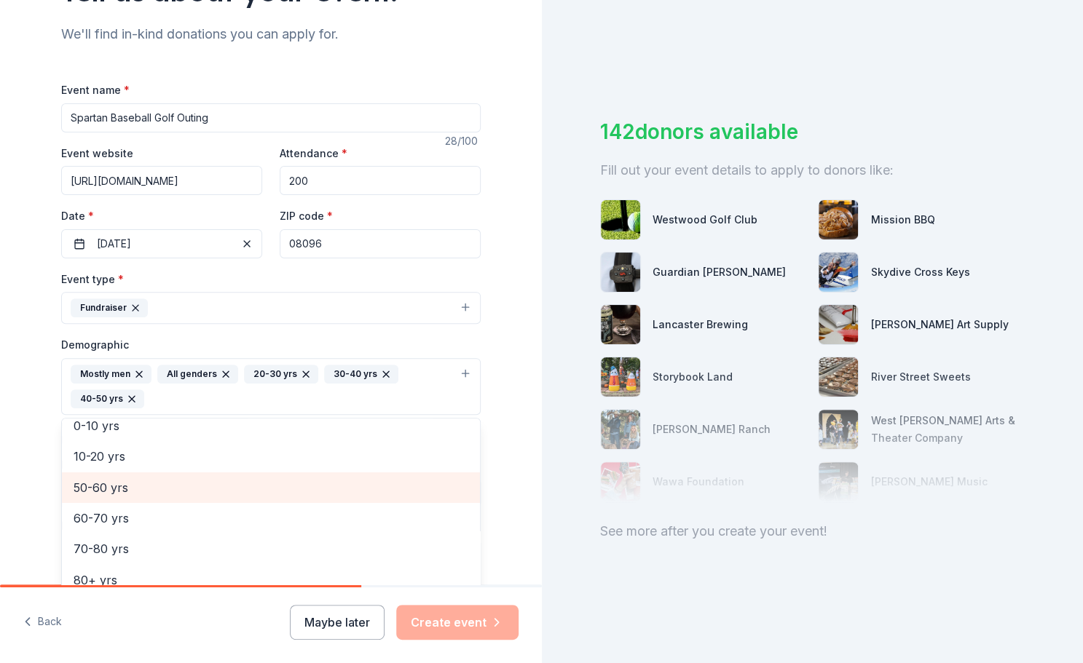
click at [98, 489] on span "50-60 yrs" at bounding box center [271, 487] width 395 height 19
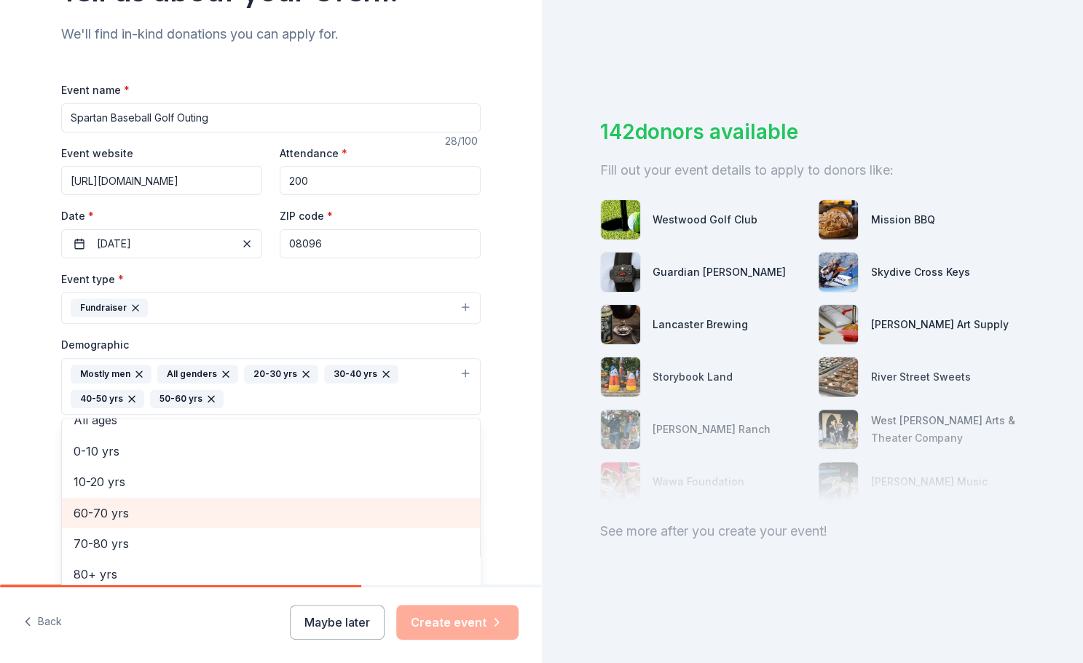
click at [98, 508] on span "60-70 yrs" at bounding box center [271, 513] width 395 height 19
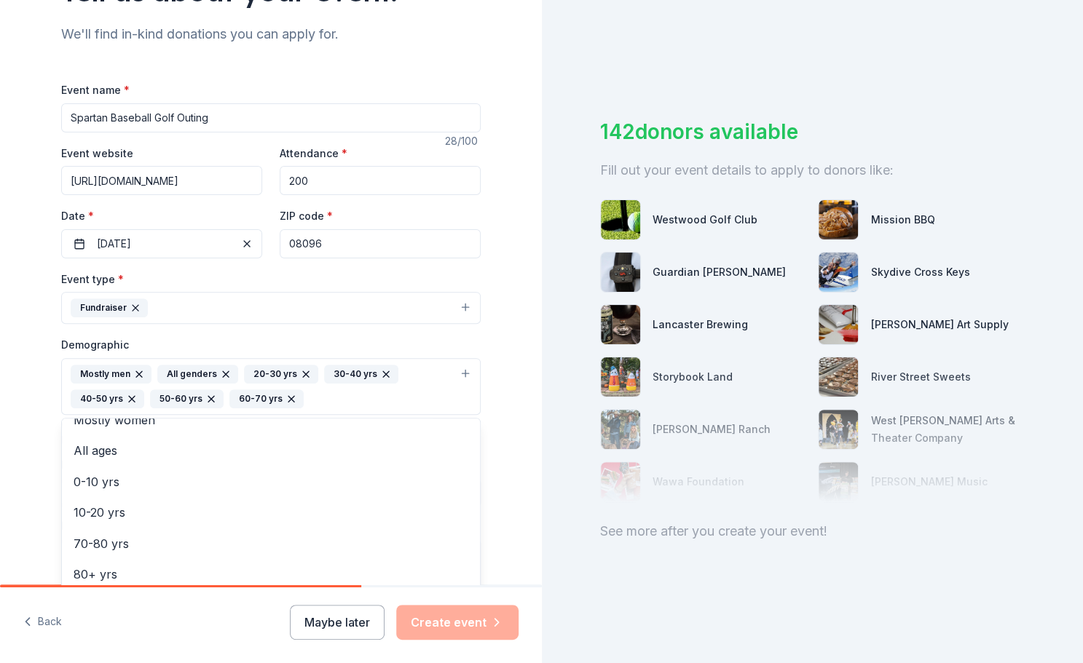
click at [42, 489] on div "Tell us about your event. We'll find in-kind donations you can apply for. Event…" at bounding box center [271, 352] width 466 height 997
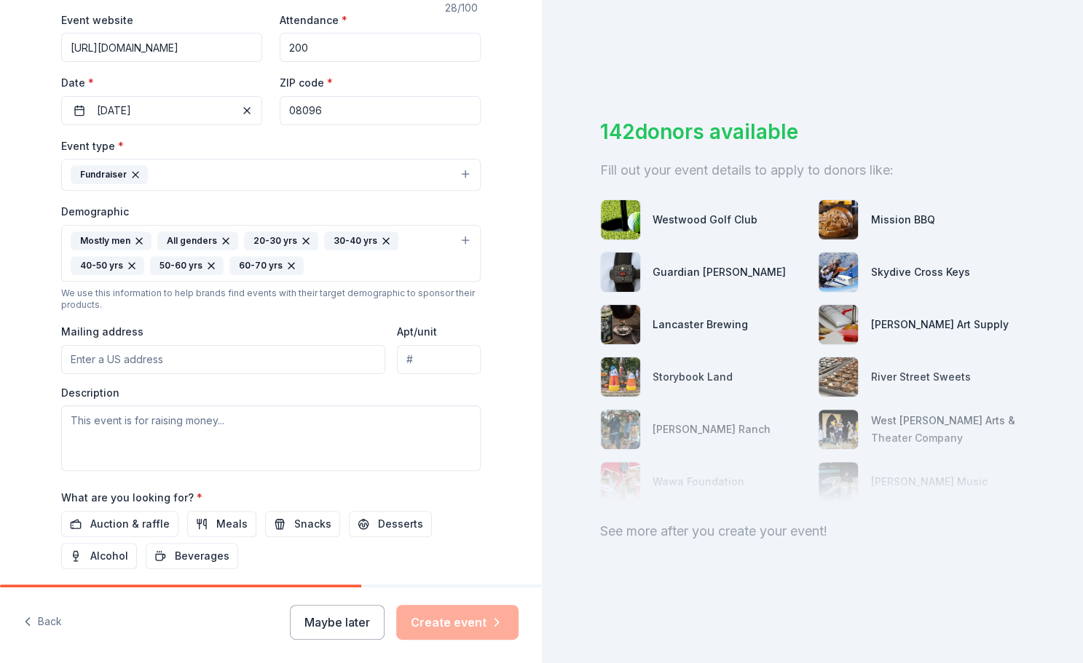
scroll to position [291, 0]
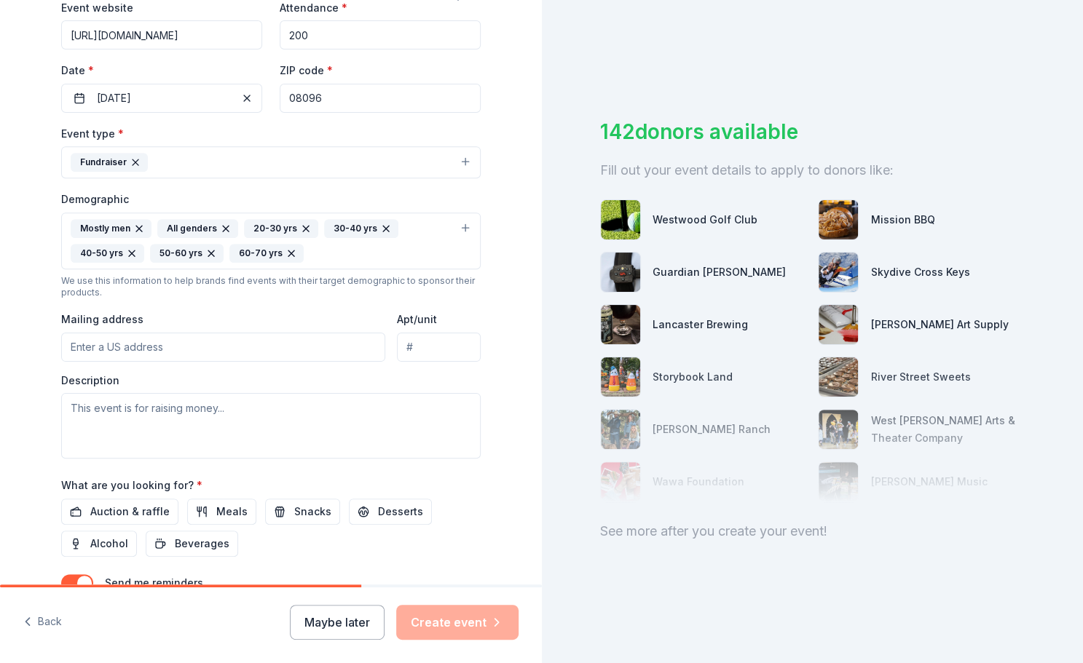
click at [125, 348] on input "Mailing address" at bounding box center [223, 347] width 324 height 29
type input "504 Muhlenberg Ave"
drag, startPoint x: 341, startPoint y: 101, endPoint x: 267, endPoint y: 96, distance: 73.7
click at [267, 96] on div "Event website https://docs.google.com/forms/d/e/1FAIpQLSezT5ALdmve6rmKeCR3DrX9x…" at bounding box center [270, 56] width 419 height 114
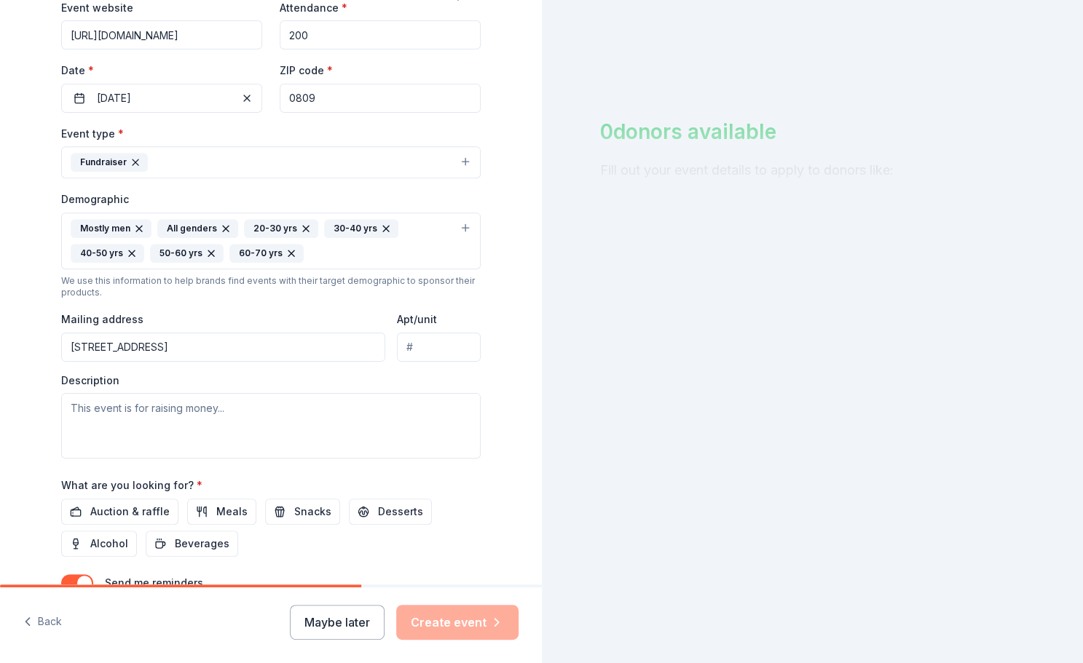
type input "08090"
click at [26, 419] on div "Tell us about your event. We'll find in-kind donations you can apply for. Event…" at bounding box center [271, 207] width 542 height 997
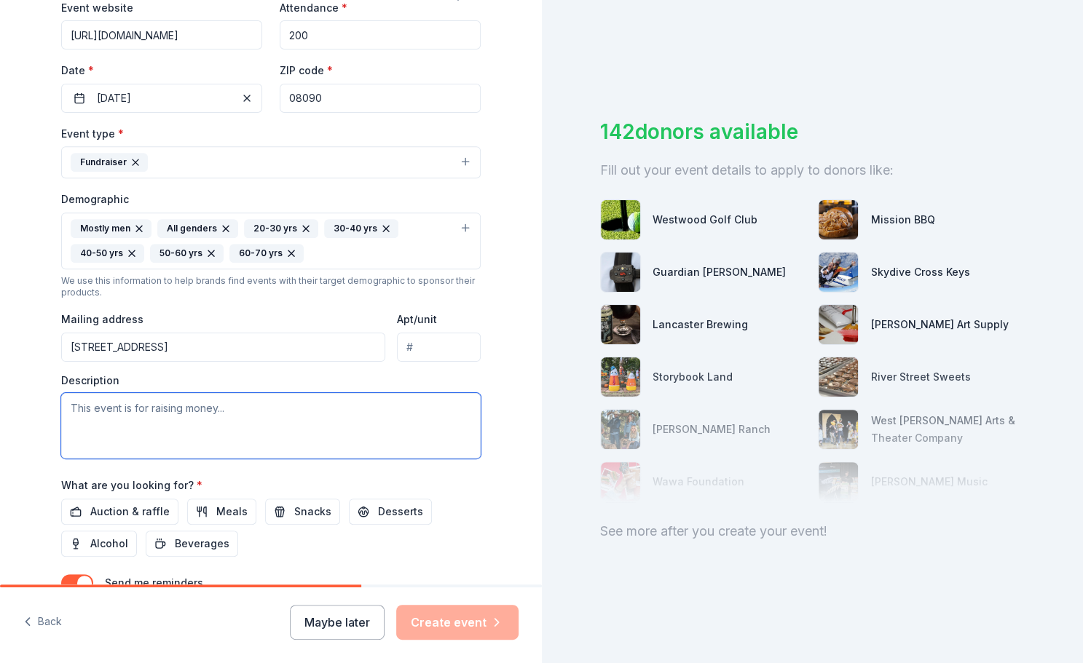
click at [115, 422] on textarea at bounding box center [270, 426] width 419 height 66
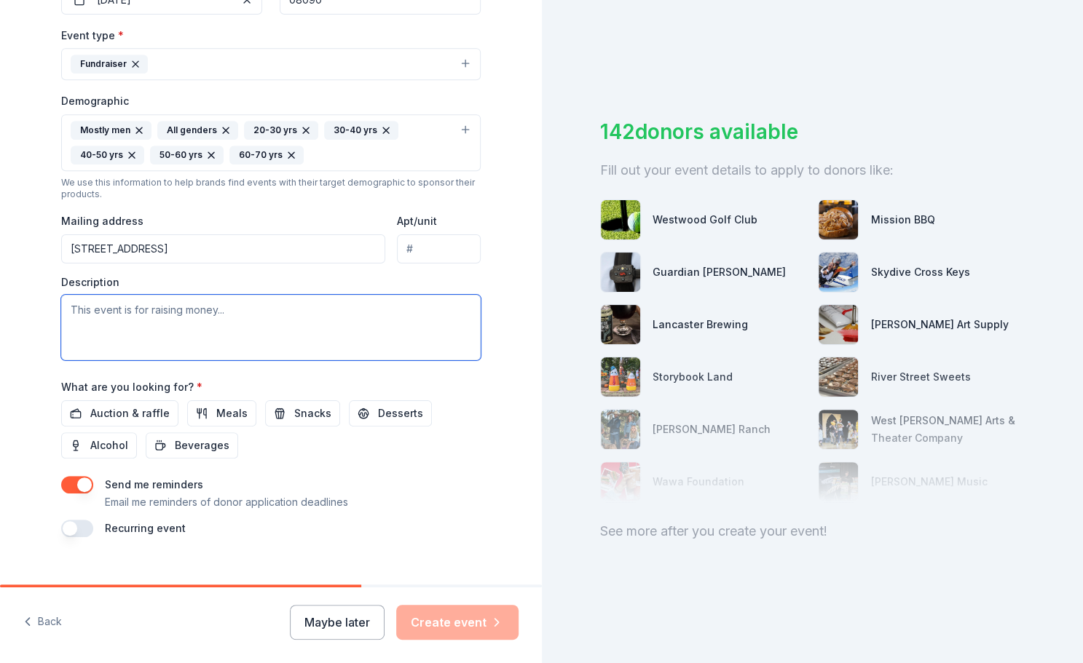
scroll to position [413, 0]
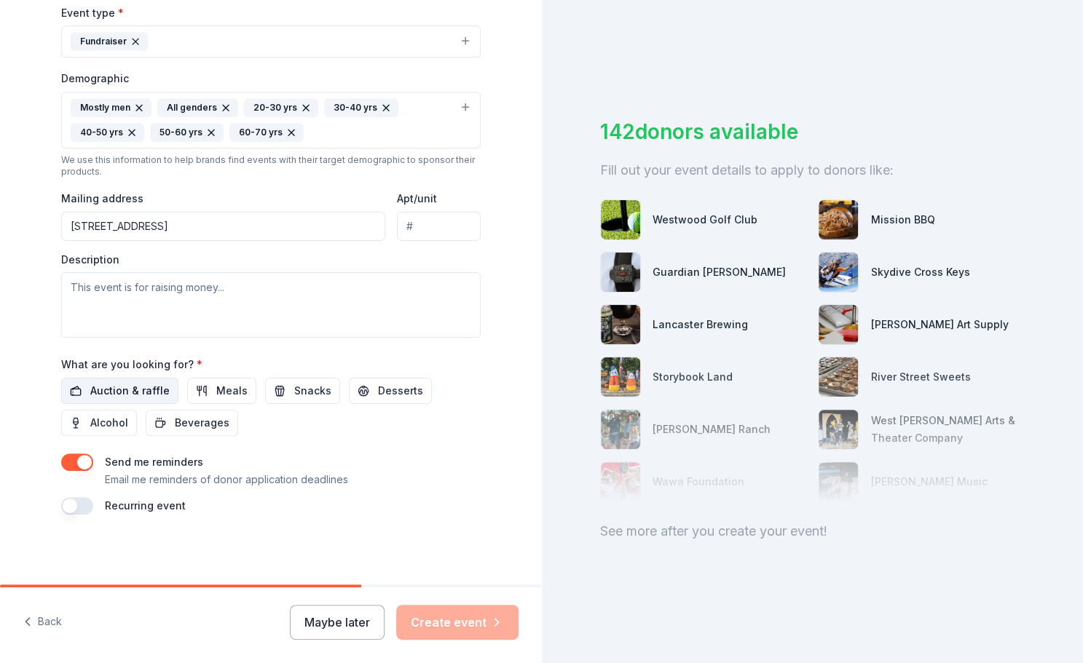
click at [138, 391] on span "Auction & raffle" at bounding box center [129, 390] width 79 height 17
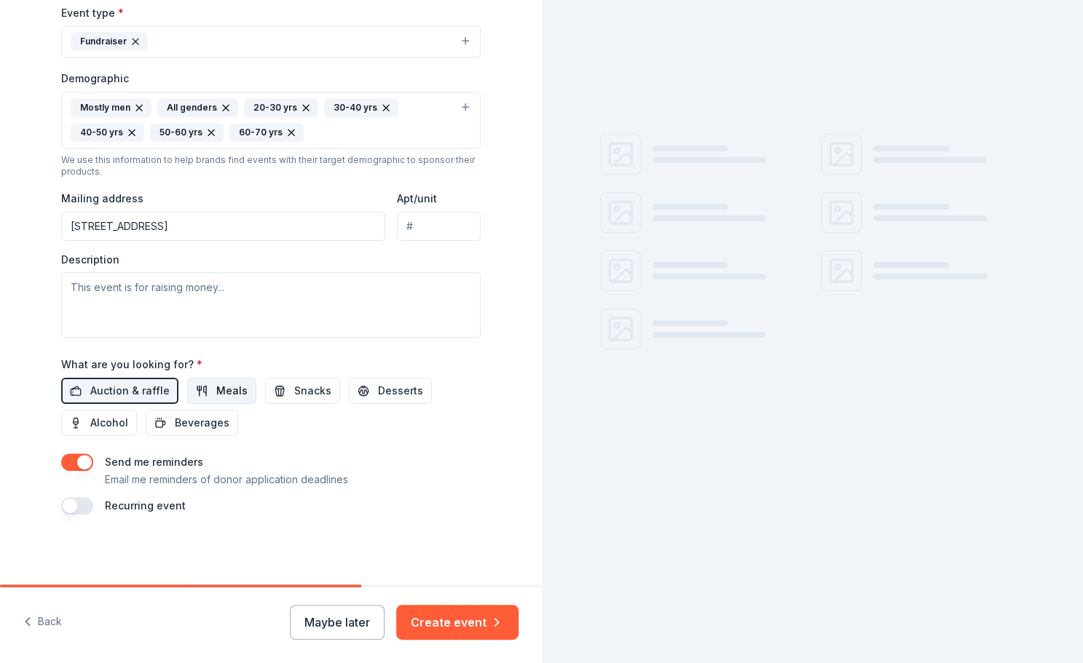
click at [199, 392] on button "Meals" at bounding box center [221, 391] width 69 height 26
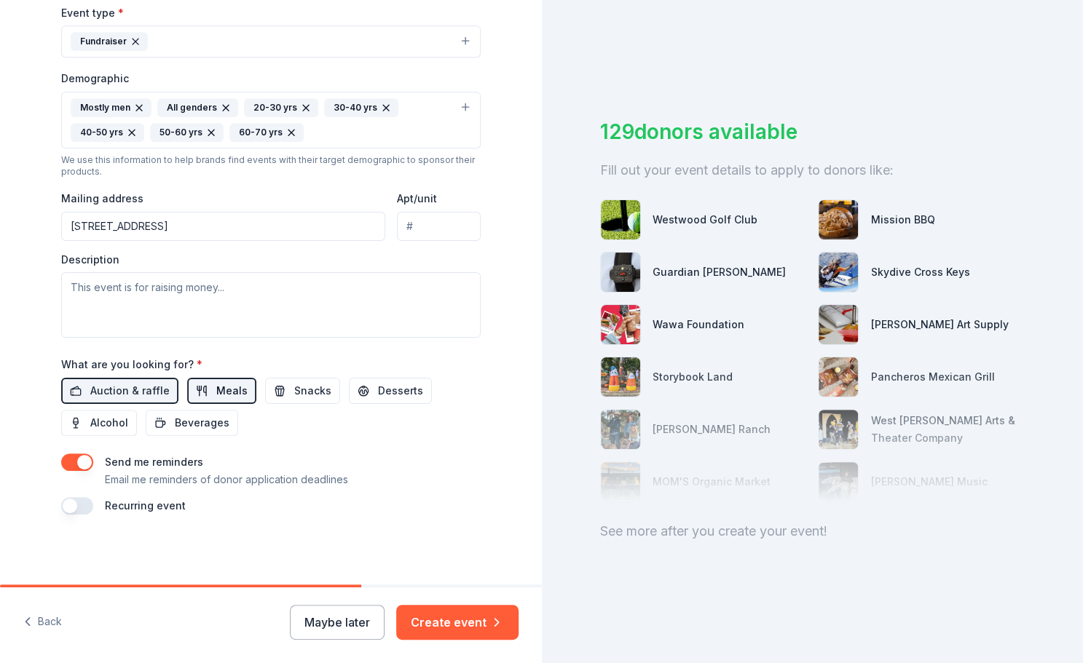
click at [218, 390] on span "Meals" at bounding box center [231, 390] width 31 height 17
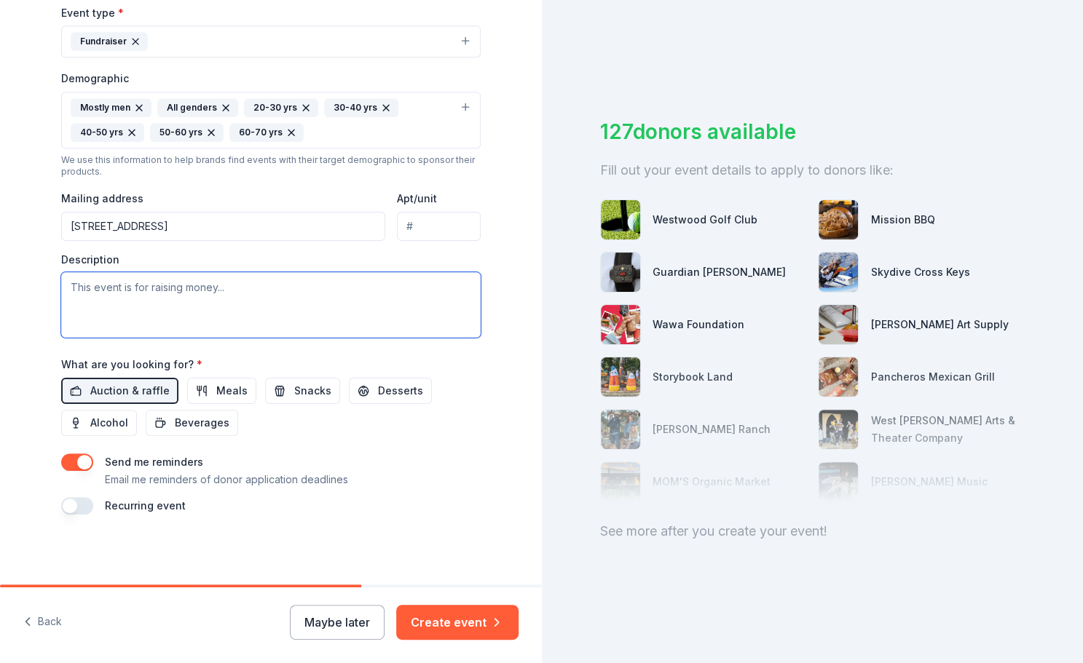
click at [118, 284] on textarea at bounding box center [270, 305] width 419 height 66
click at [192, 301] on textarea at bounding box center [270, 305] width 419 height 66
paste textarea "On behalf of the Spartan Baseball Booster Club, a 501(c)(3) nonprofit organizat…"
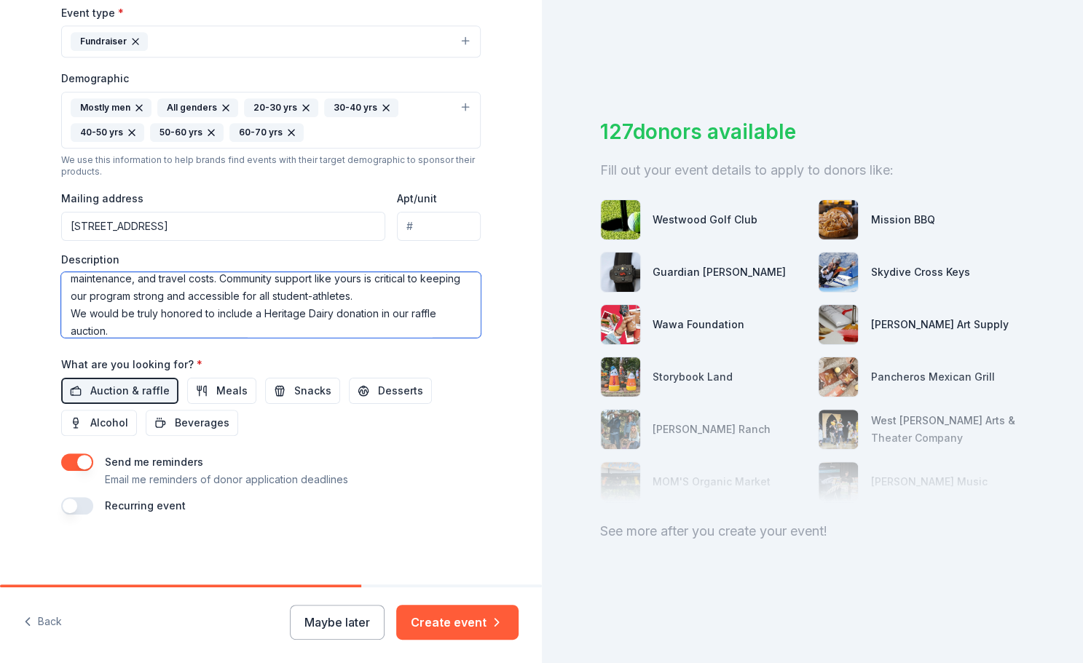
scroll to position [133, 0]
drag, startPoint x: 114, startPoint y: 328, endPoint x: 59, endPoint y: 312, distance: 57.8
click at [61, 312] on textarea "On behalf of the Spartan Baseball Booster Club, a 501(c)(3) nonprofit organizat…" at bounding box center [270, 305] width 419 height 66
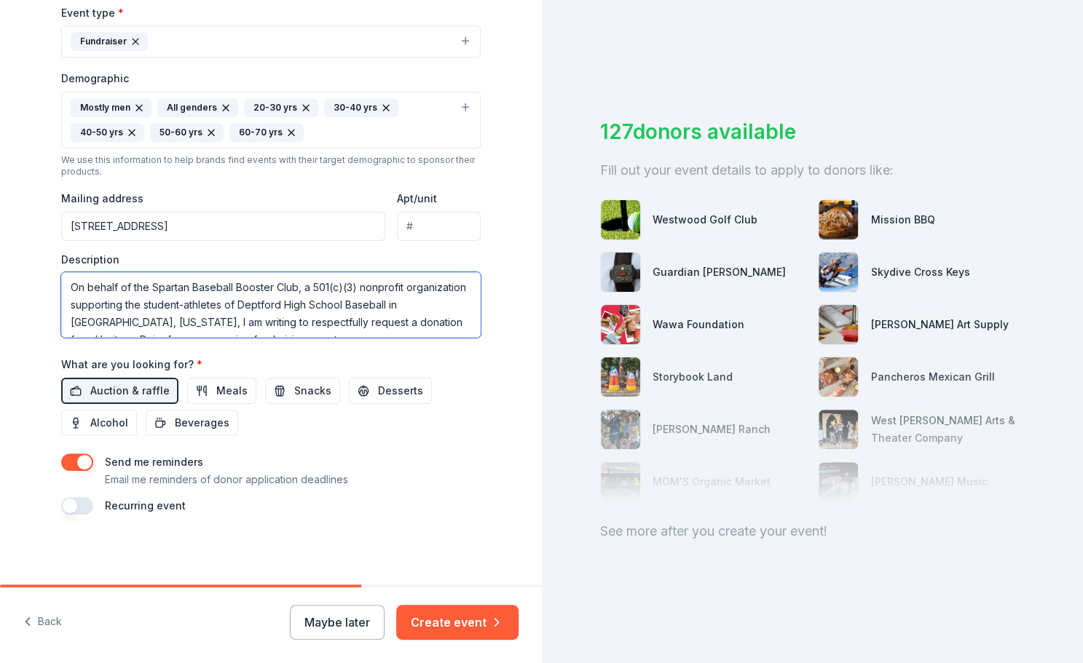
drag, startPoint x: 399, startPoint y: 319, endPoint x: 127, endPoint y: 323, distance: 271.6
click at [127, 323] on textarea "On behalf of the Spartan Baseball Booster Club, a 501(c)(3) nonprofit organizat…" at bounding box center [270, 305] width 419 height 66
click at [400, 318] on textarea "On behalf of the Spartan Baseball Booster Club, a 501(c)(3) nonprofit organizat…" at bounding box center [270, 305] width 419 height 66
click at [402, 321] on textarea "On behalf of the Spartan Baseball Booster Club, a 501(c)(3) nonprofit organizat…" at bounding box center [270, 305] width 419 height 66
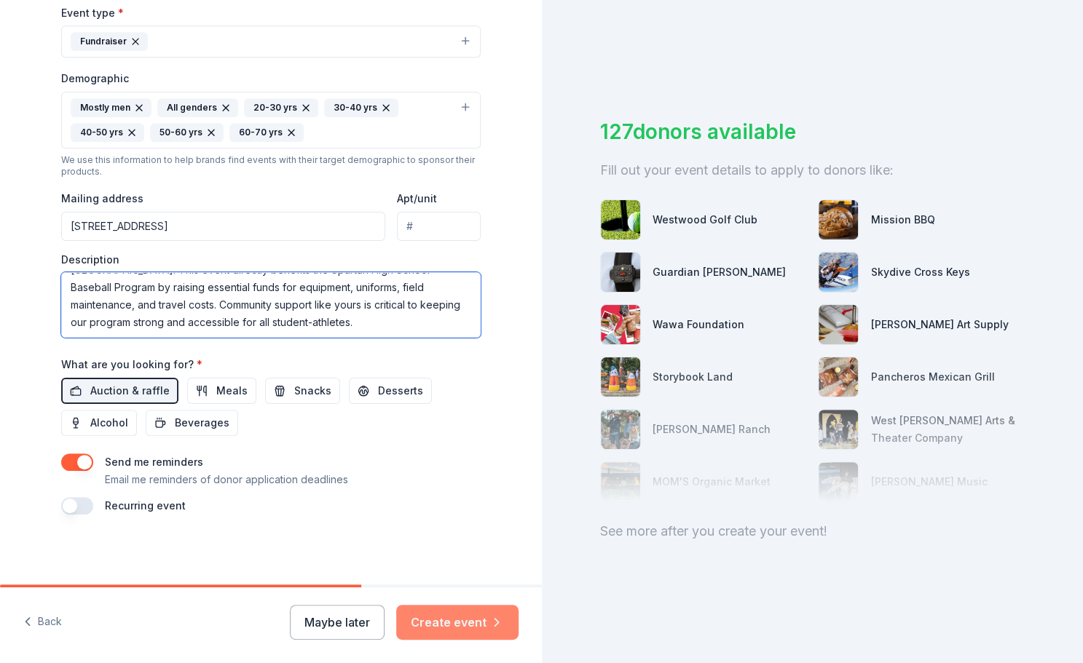
type textarea "On behalf of the Spartan Baseball Booster Club, a 501(c)(3) nonprofit organizat…"
click at [462, 615] on button "Create event" at bounding box center [457, 622] width 122 height 35
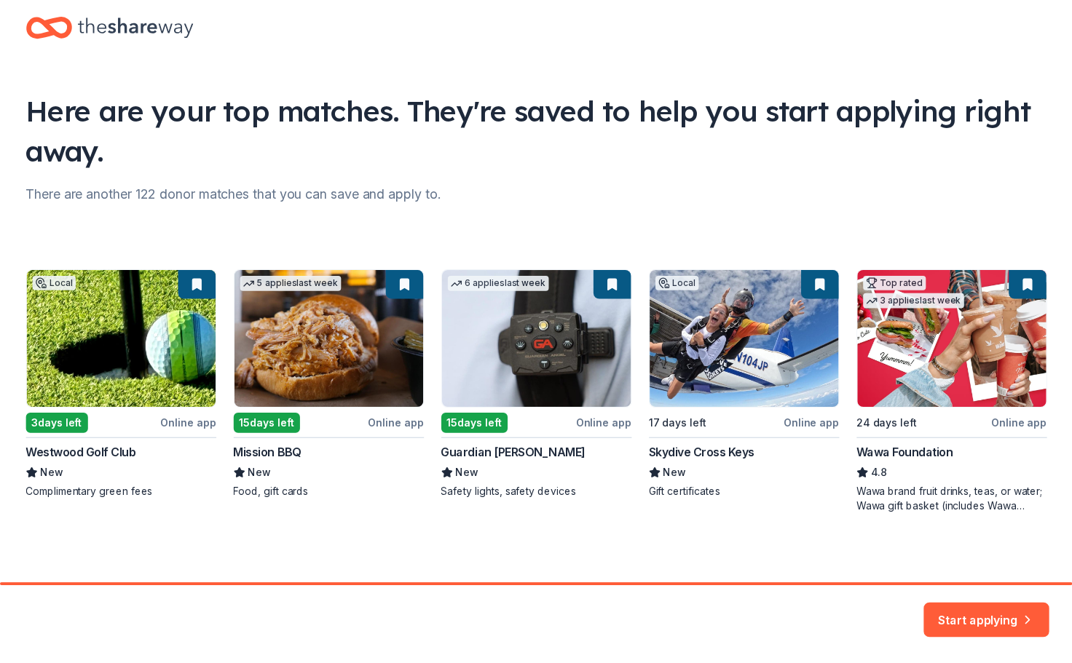
scroll to position [27, 0]
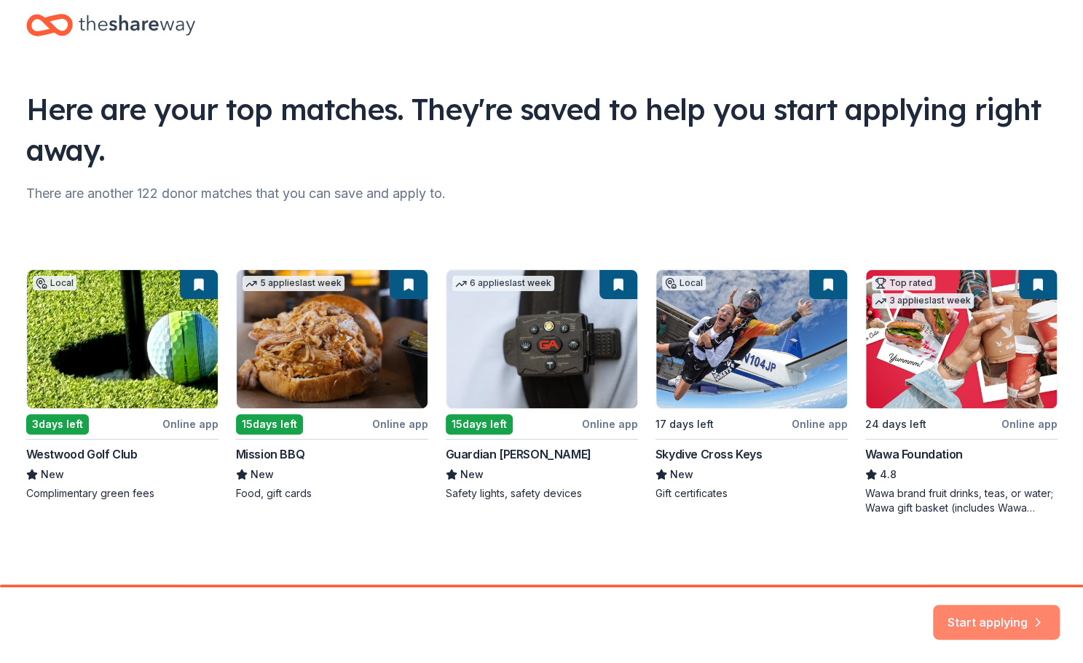
click at [1013, 621] on button "Start applying" at bounding box center [996, 613] width 127 height 35
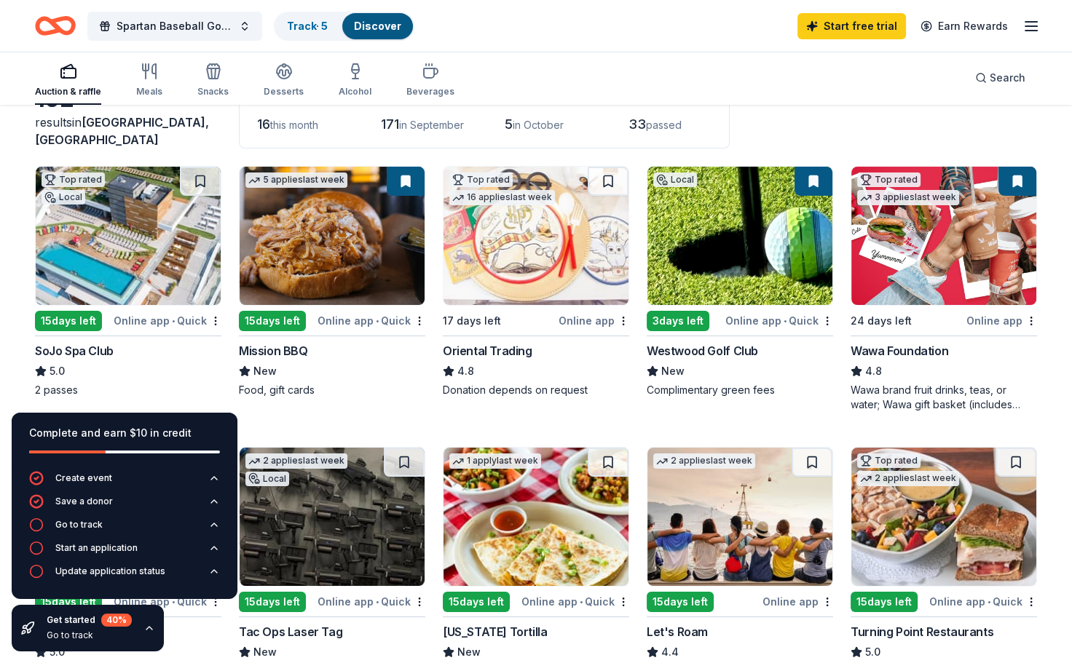
scroll to position [146, 0]
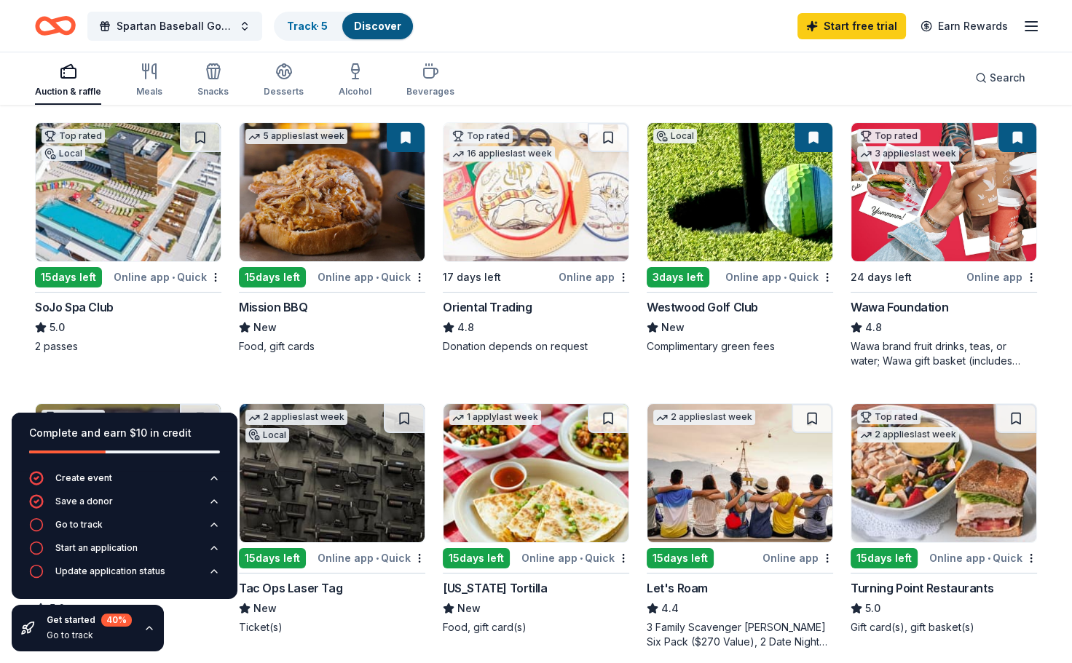
click at [649, 91] on div "Auction & raffle Meals Snacks Desserts Alcohol Beverages Search" at bounding box center [536, 78] width 1002 height 54
click at [141, 257] on img at bounding box center [128, 192] width 185 height 138
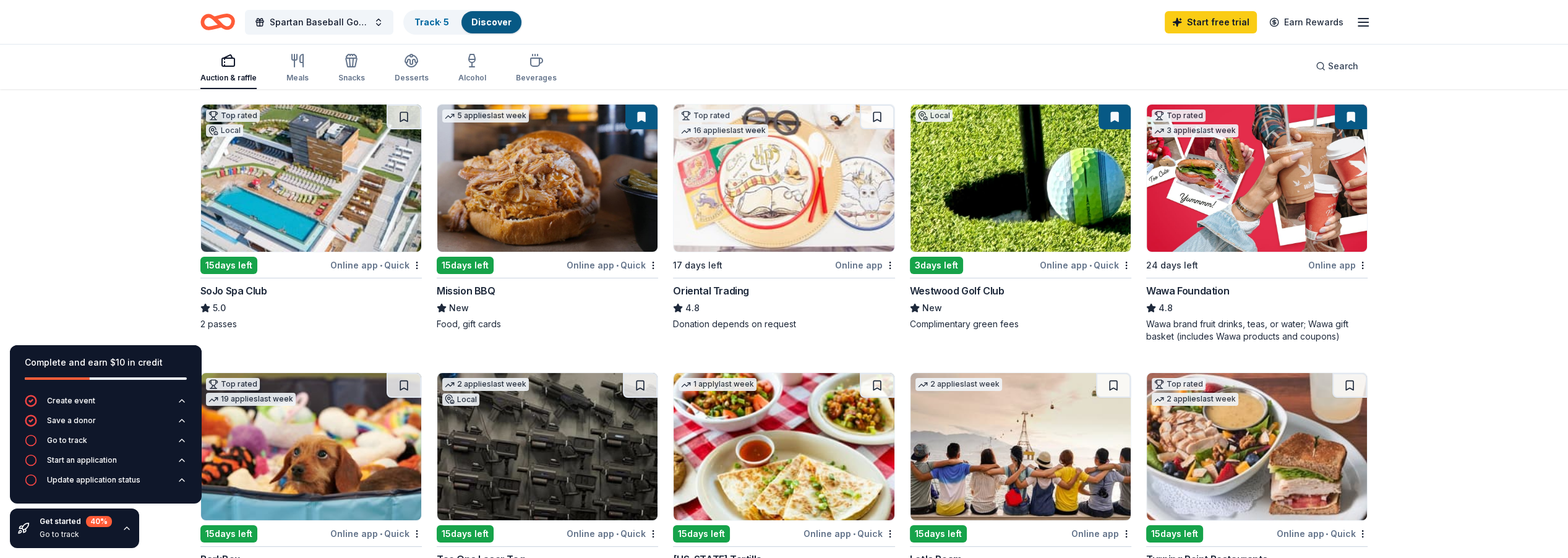
click at [609, 261] on div "Online app • Quick" at bounding box center [612, 265] width 92 height 15
click at [919, 217] on img at bounding box center [1020, 178] width 220 height 147
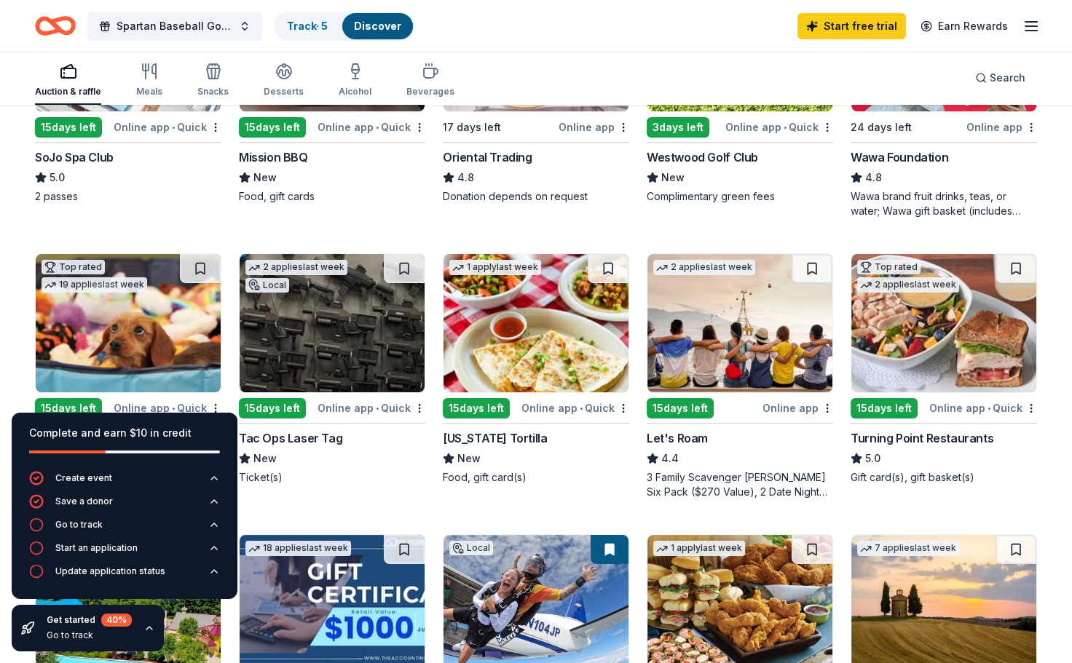
scroll to position [364, 0]
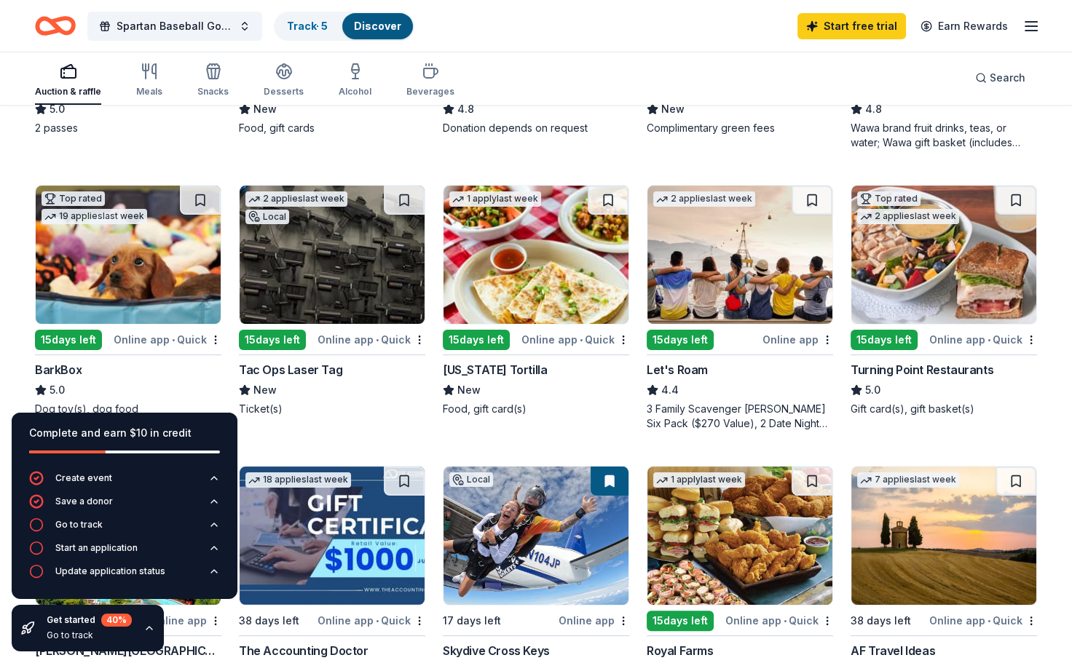
click at [146, 627] on icon "button" at bounding box center [149, 628] width 6 height 3
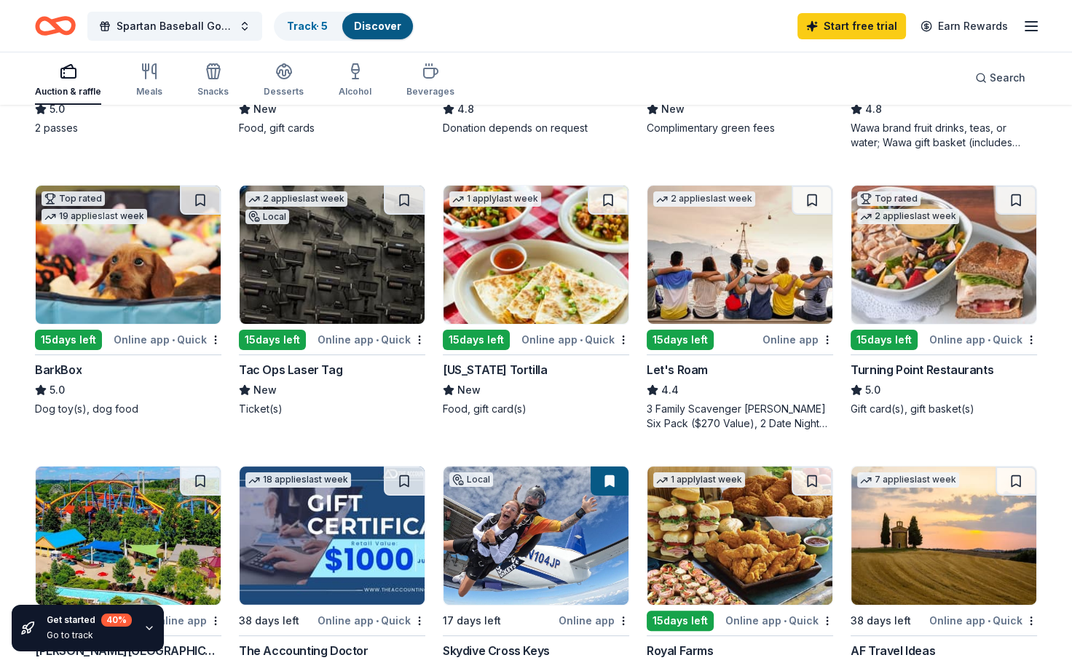
click at [170, 313] on img at bounding box center [128, 255] width 185 height 138
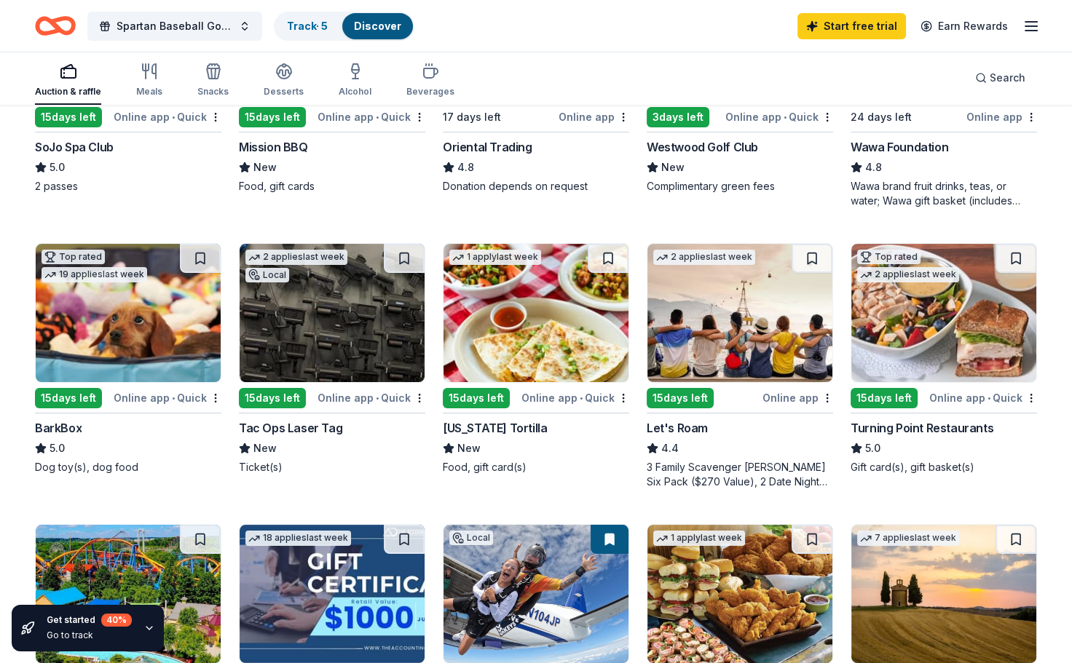
scroll to position [291, 0]
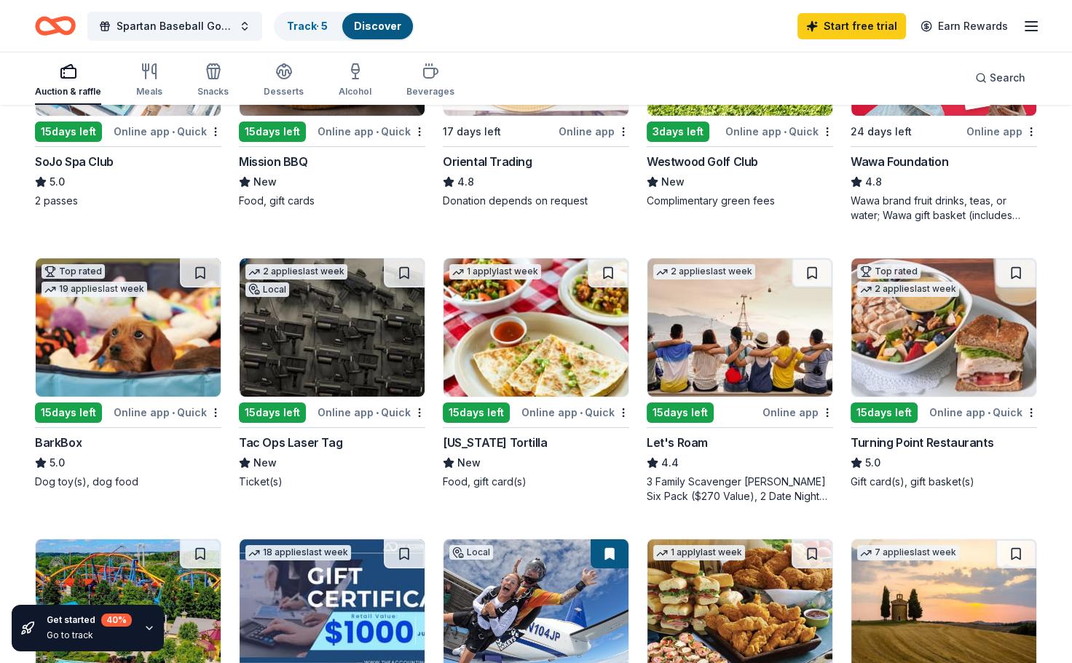
click at [353, 291] on img at bounding box center [332, 327] width 185 height 138
click at [542, 319] on img at bounding box center [535, 327] width 185 height 138
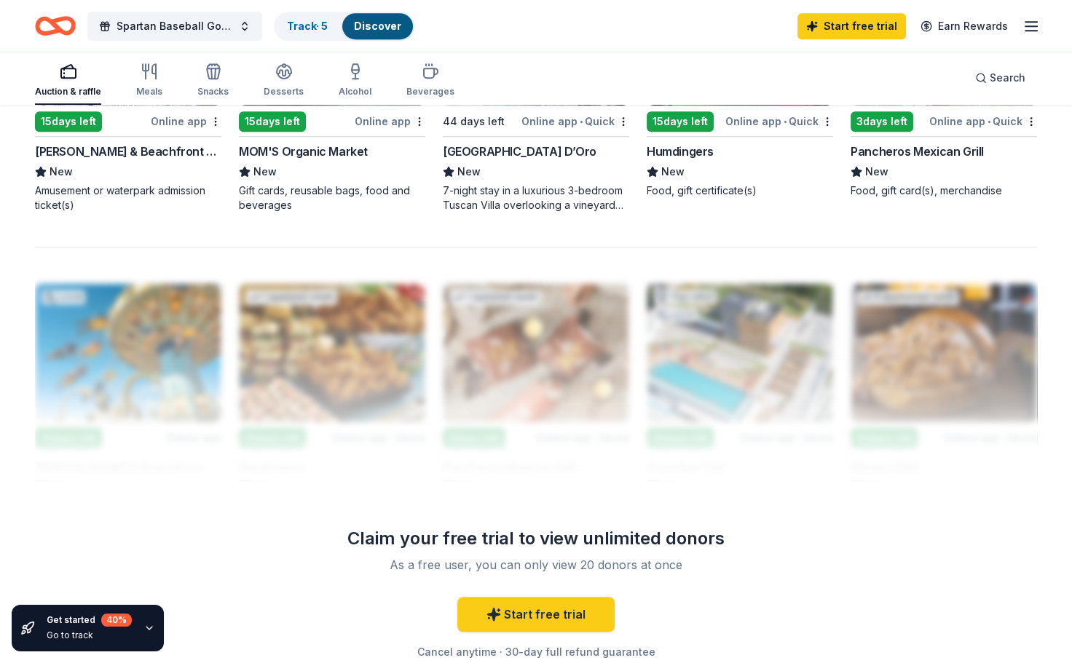
scroll to position [801, 0]
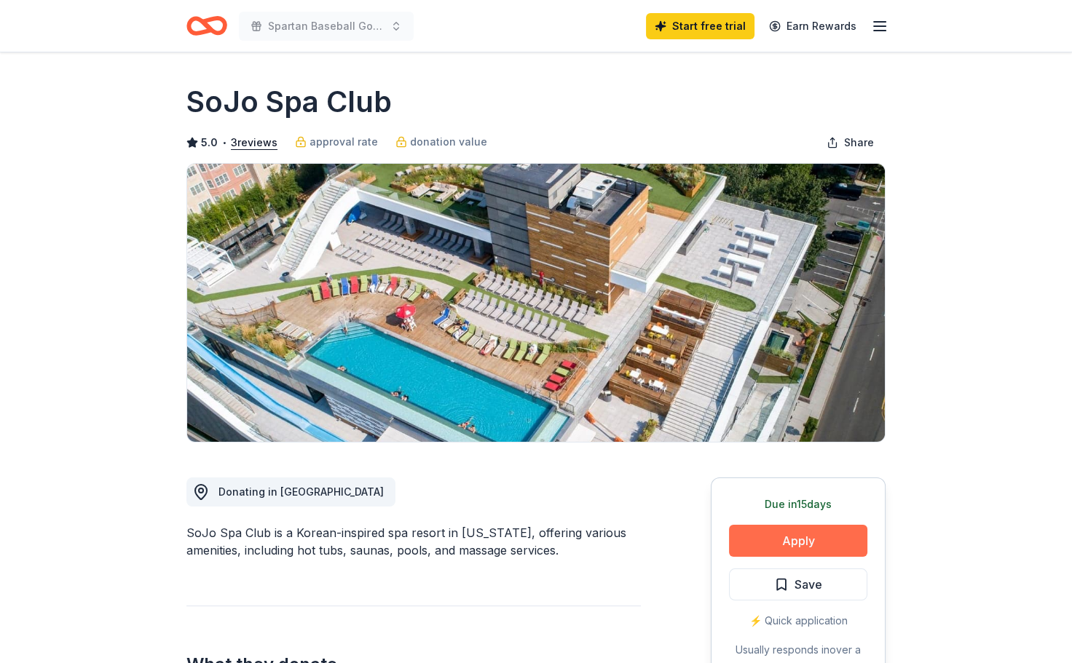
click at [828, 551] on button "Apply" at bounding box center [798, 541] width 138 height 32
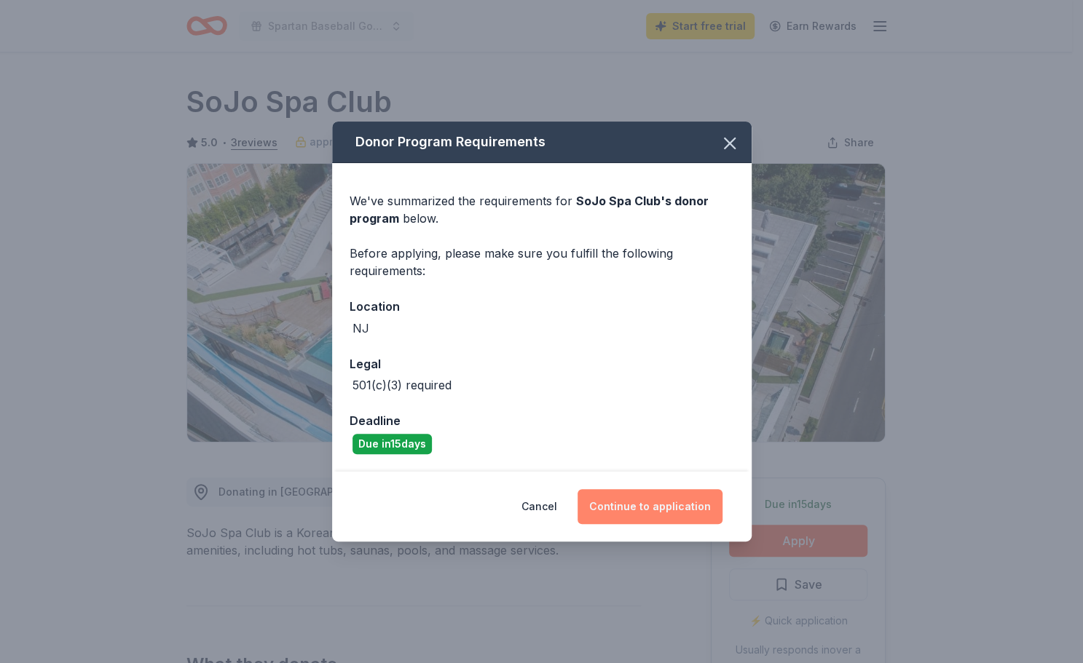
click at [655, 508] on button "Continue to application" at bounding box center [649, 506] width 145 height 35
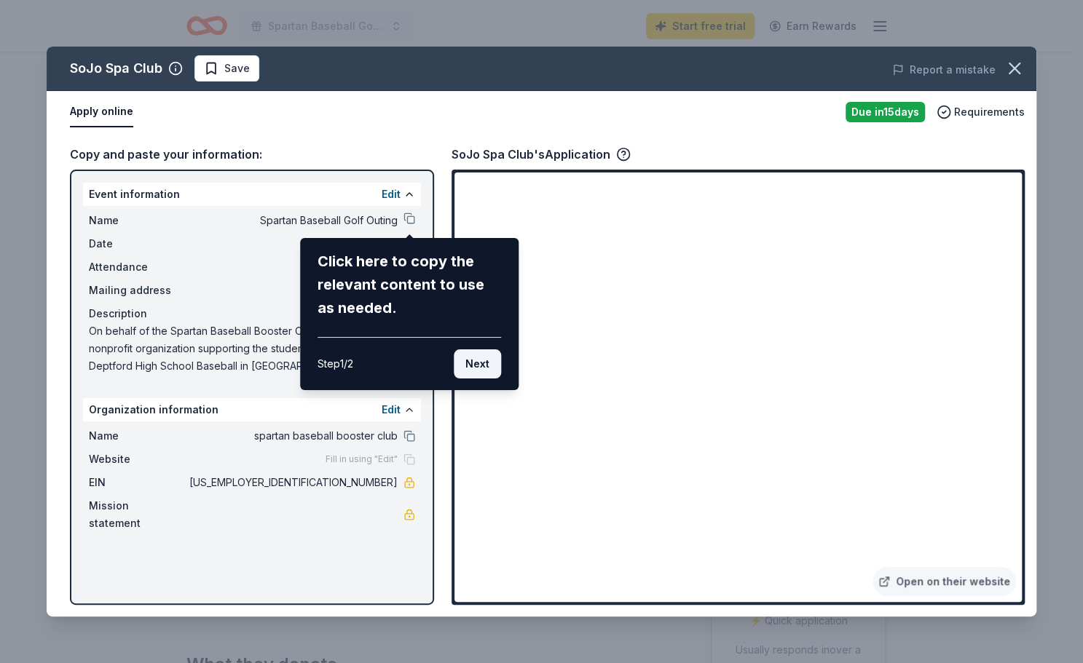
click at [485, 367] on button "Next" at bounding box center [477, 364] width 47 height 29
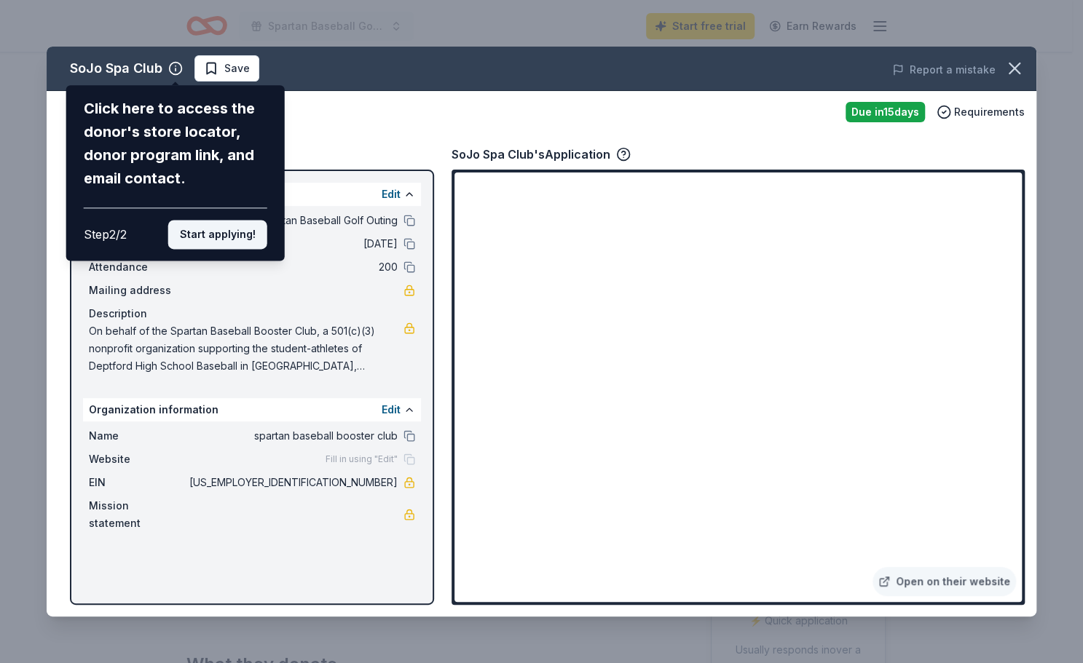
click at [248, 244] on button "Start applying!" at bounding box center [217, 234] width 99 height 29
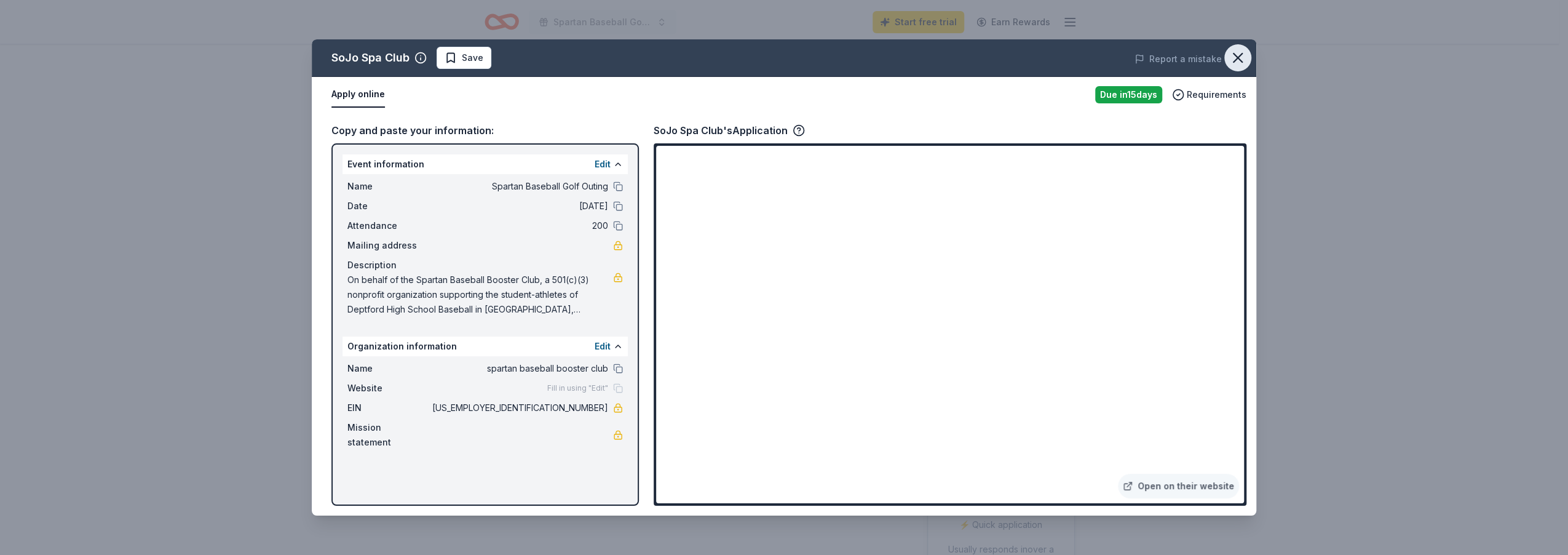
click at [904, 56] on icon "button" at bounding box center [1238, 57] width 17 height 17
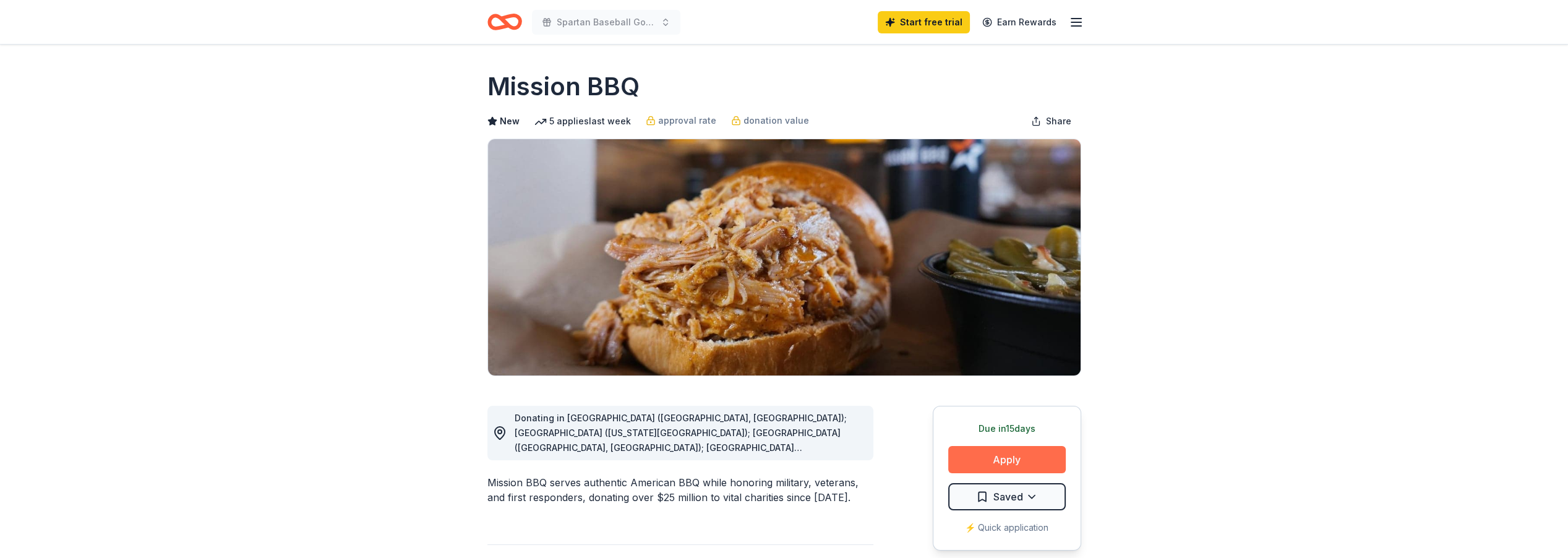
click at [980, 462] on button "Apply" at bounding box center [1007, 459] width 117 height 27
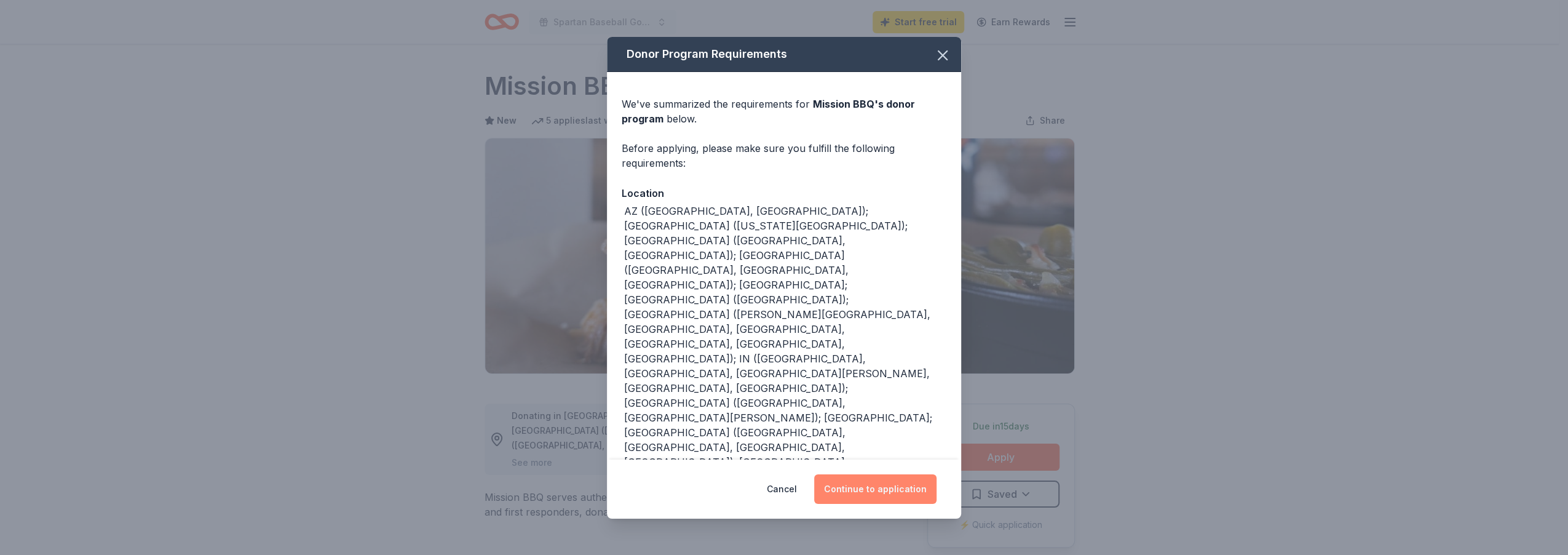
click at [863, 487] on button "Continue to application" at bounding box center [875, 488] width 122 height 30
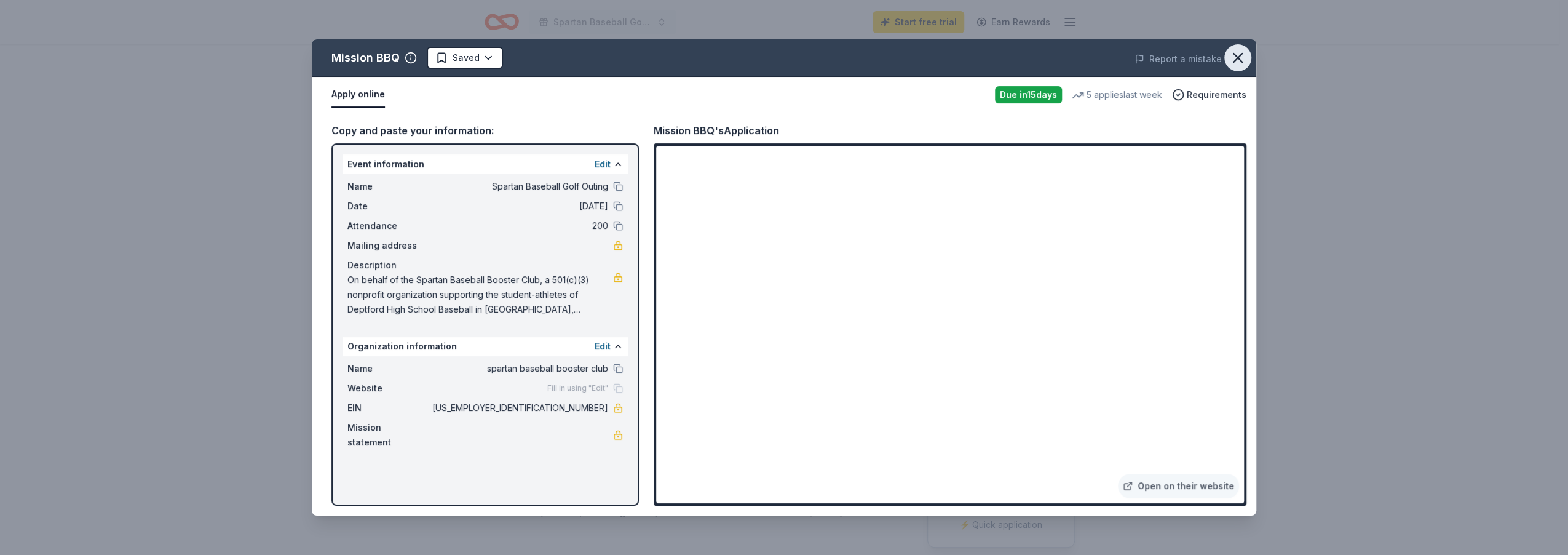
click at [1243, 57] on icon "button" at bounding box center [1238, 57] width 17 height 17
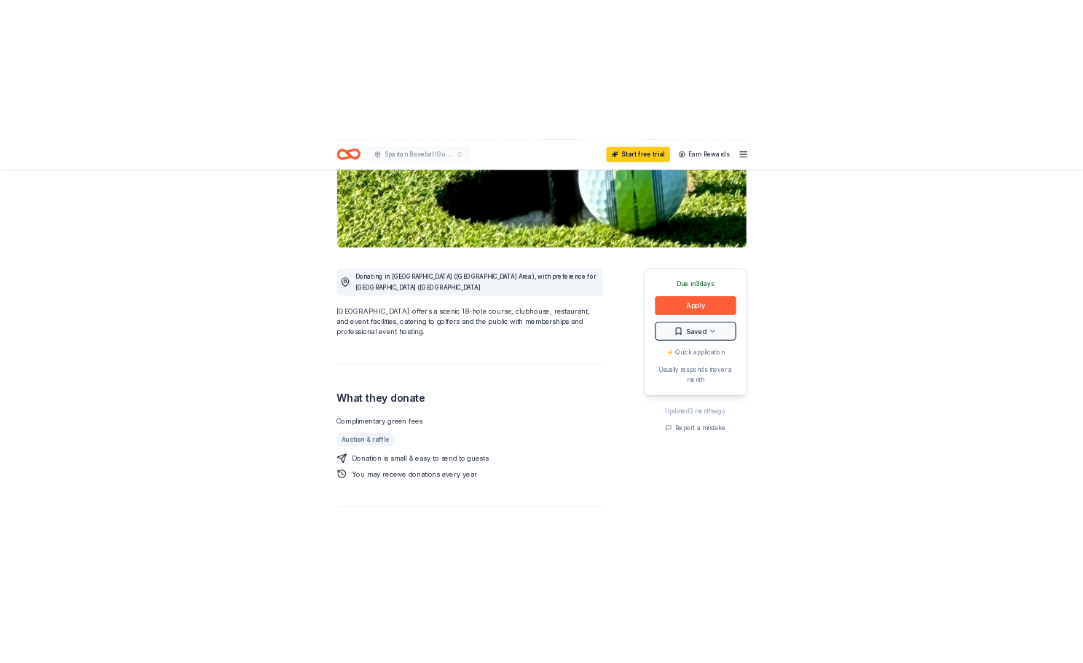
scroll to position [291, 0]
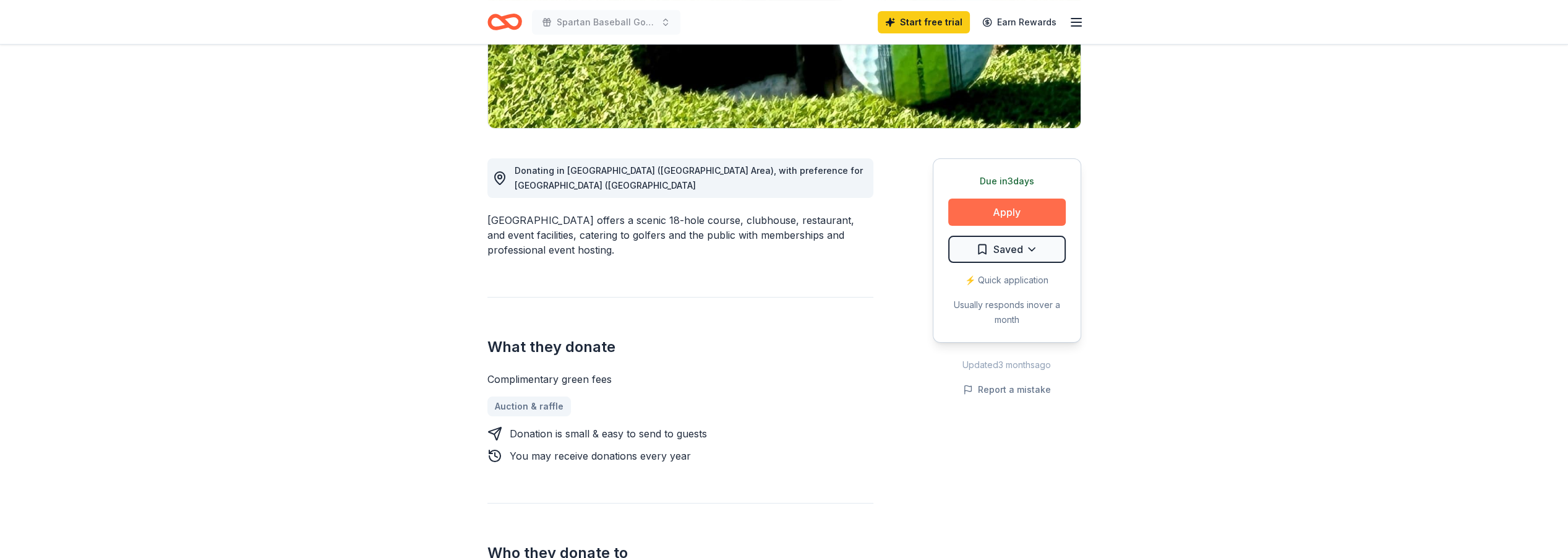
click at [995, 212] on button "Apply" at bounding box center [1007, 212] width 117 height 27
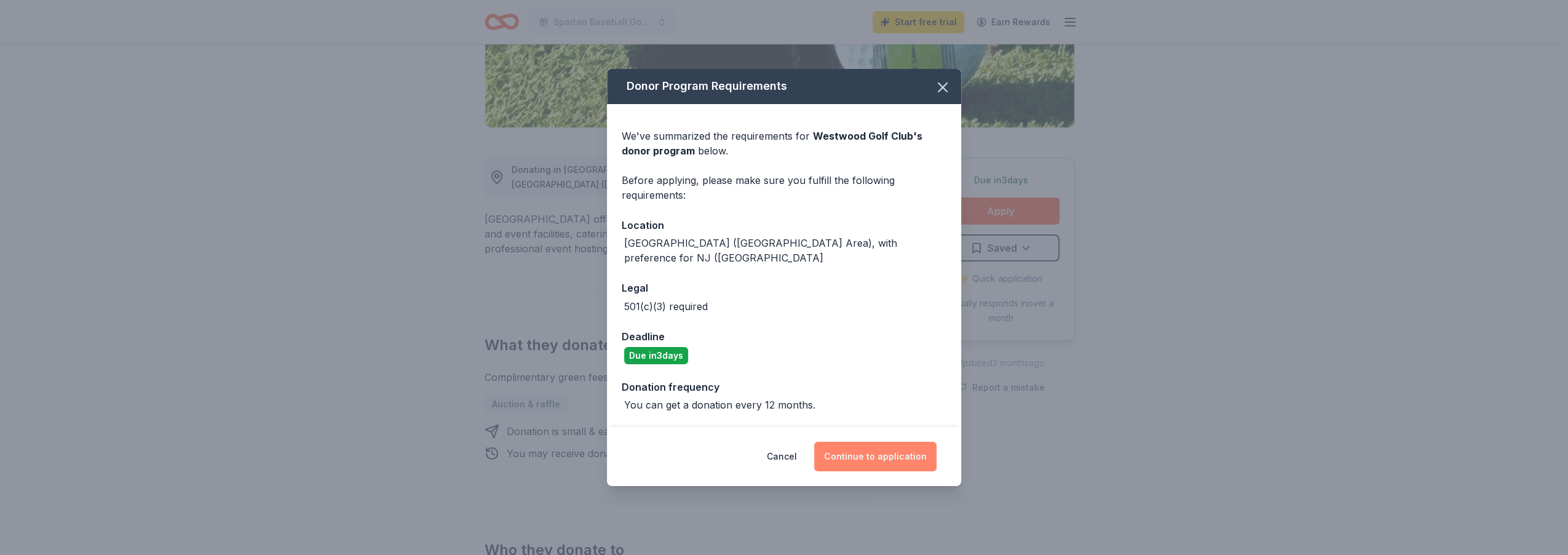
click at [881, 452] on button "Continue to application" at bounding box center [875, 456] width 122 height 30
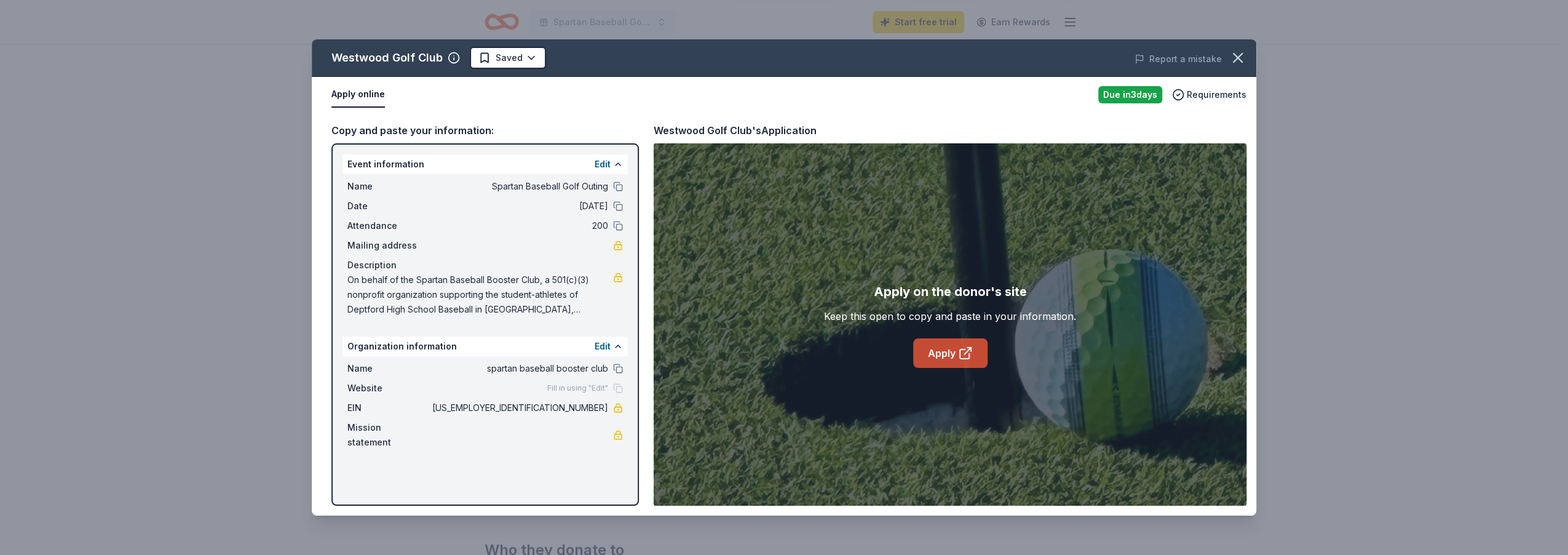
click at [960, 356] on icon at bounding box center [964, 354] width 9 height 9
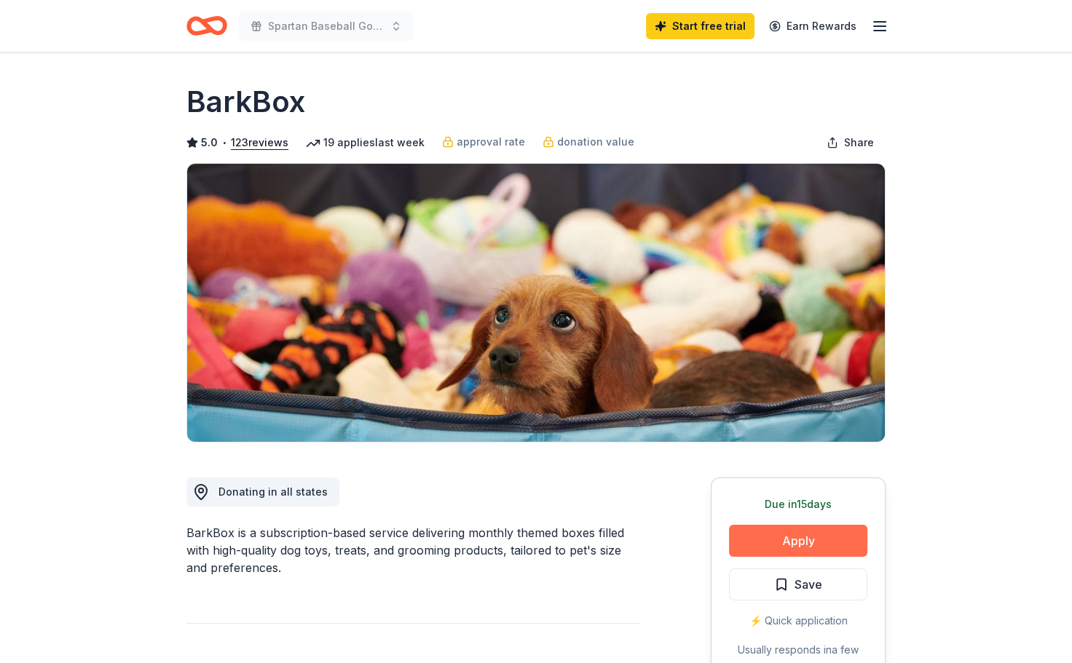
click at [813, 538] on button "Apply" at bounding box center [798, 541] width 138 height 32
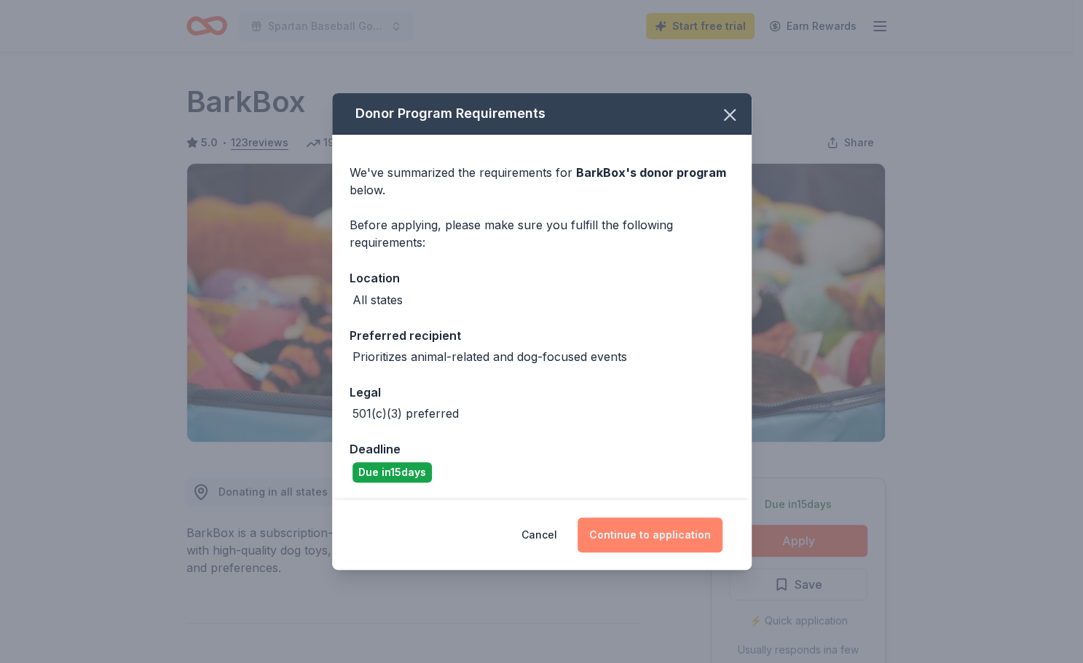
click at [682, 533] on button "Continue to application" at bounding box center [649, 535] width 145 height 35
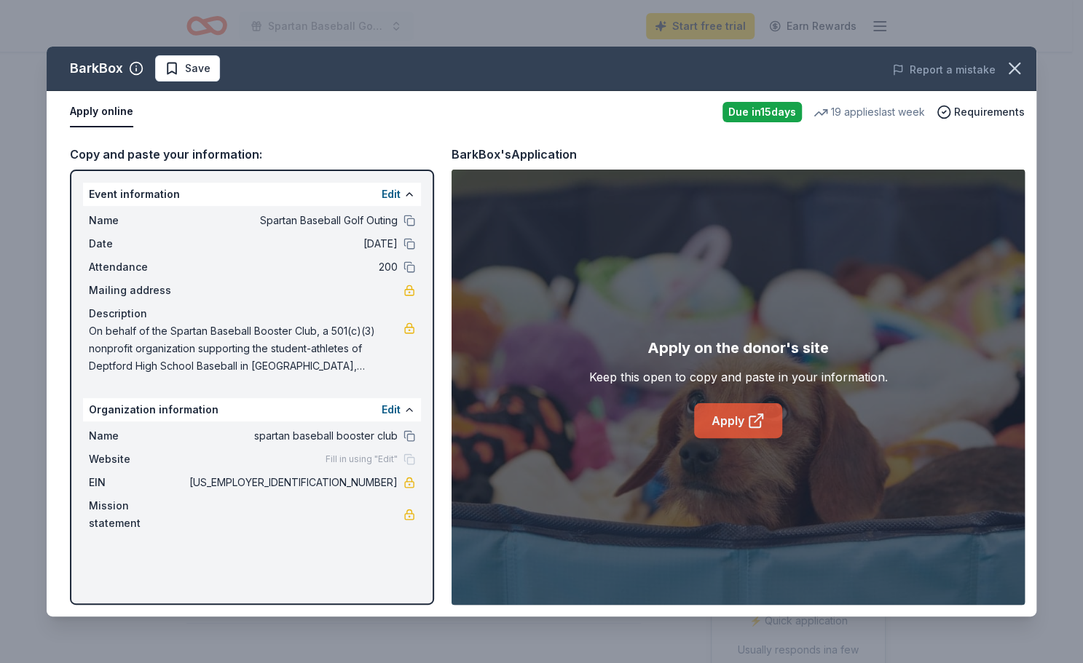
click at [744, 418] on link "Apply" at bounding box center [738, 420] width 88 height 35
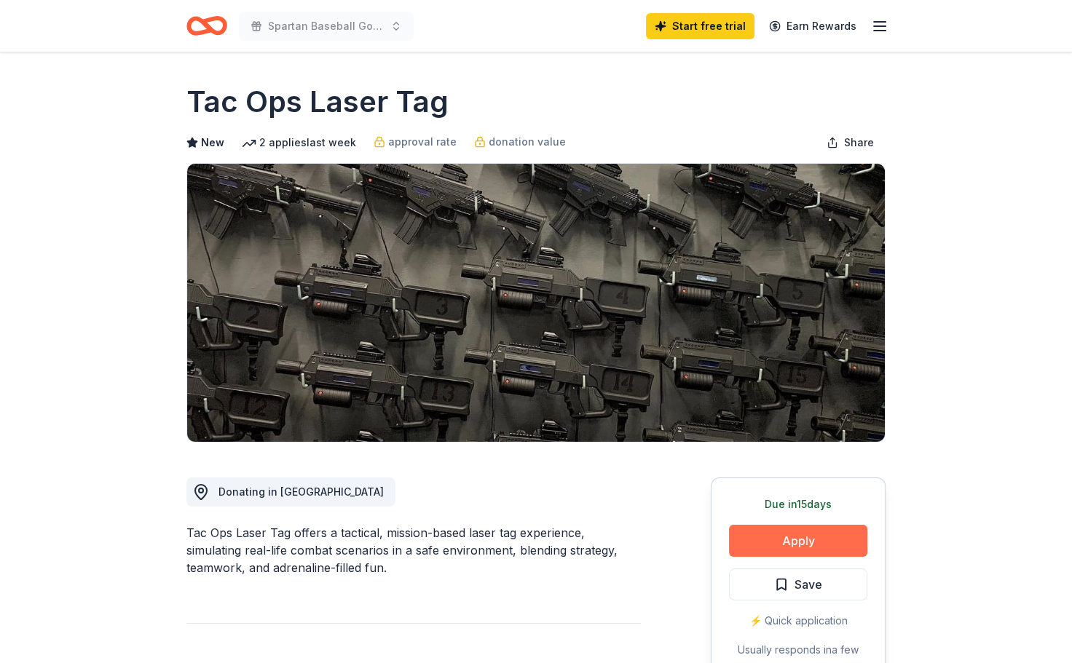
click at [799, 532] on button "Apply" at bounding box center [798, 541] width 138 height 32
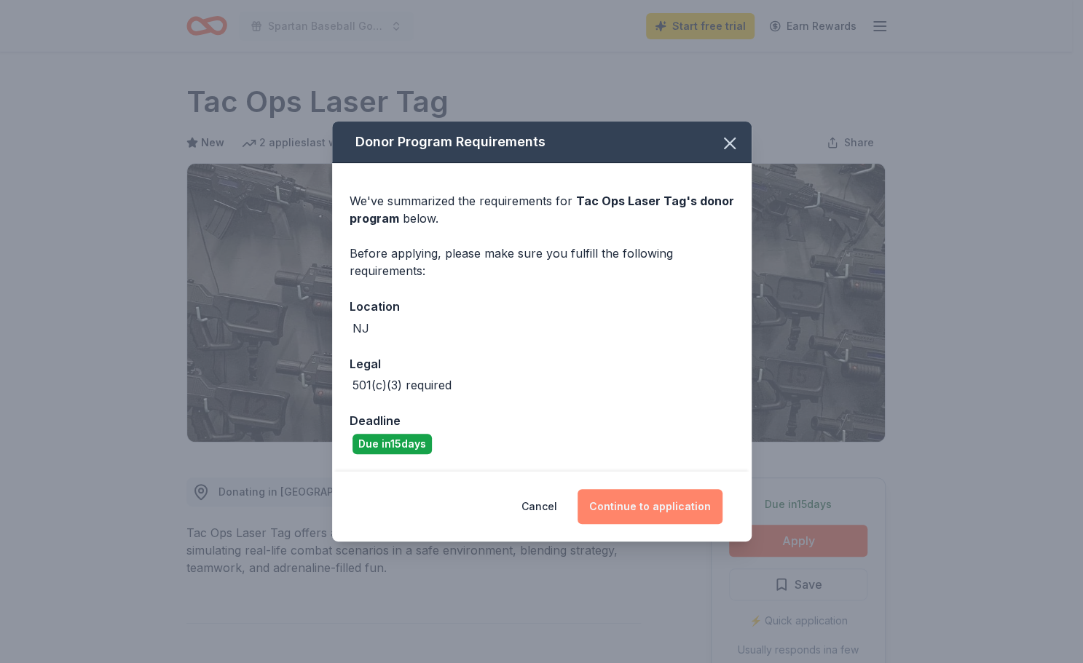
click at [671, 496] on button "Continue to application" at bounding box center [649, 506] width 145 height 35
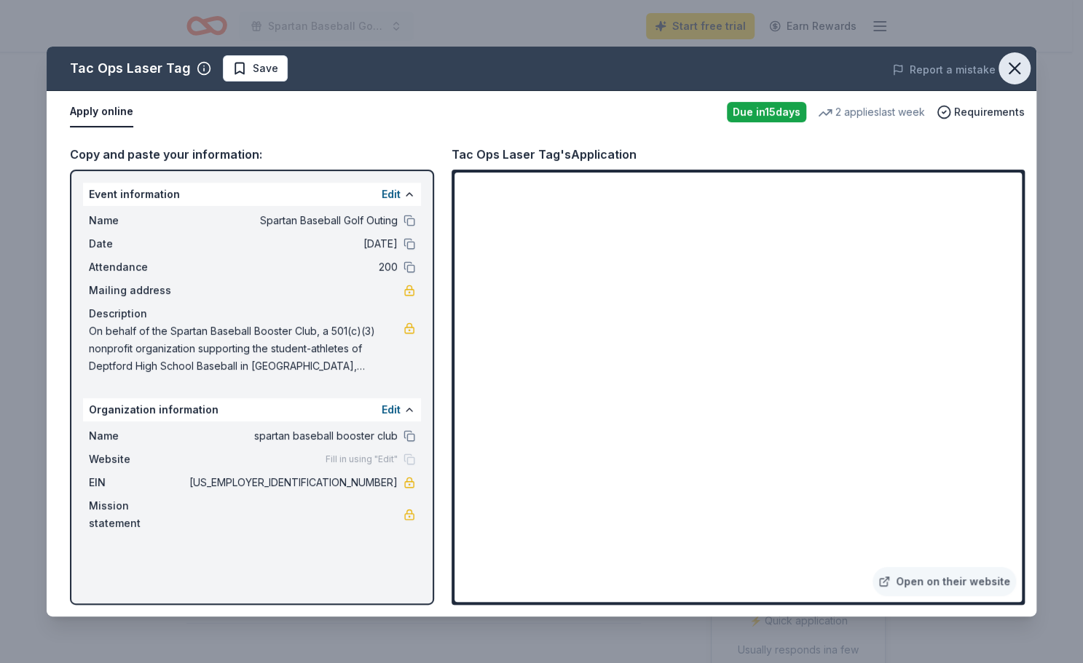
click at [1025, 74] on button "button" at bounding box center [1014, 68] width 32 height 32
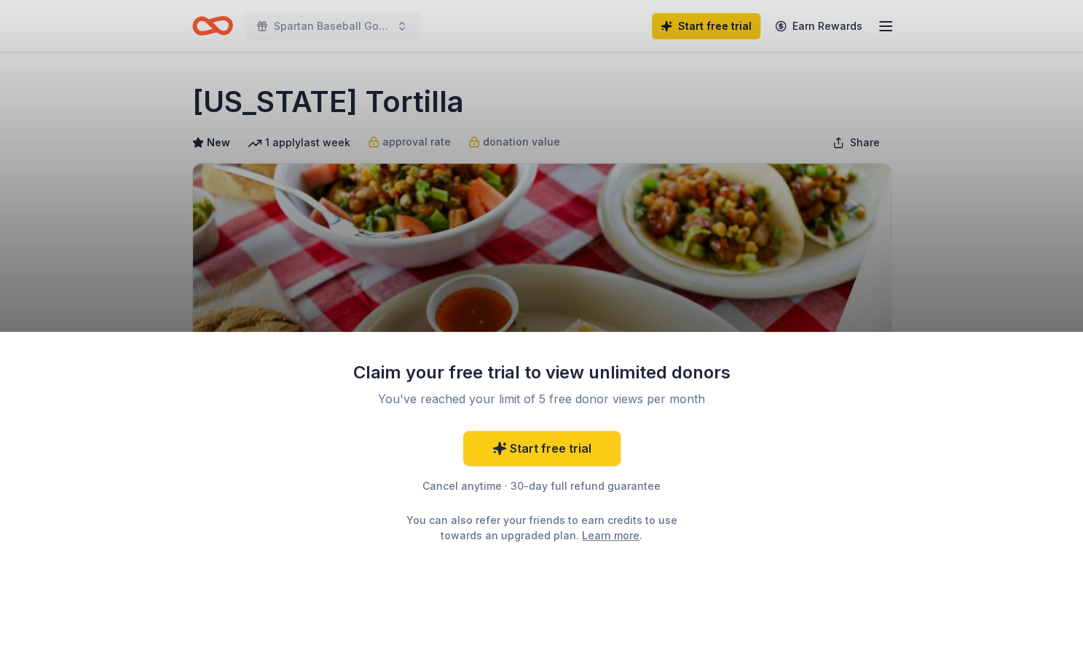
click at [1039, 205] on div "Claim your free trial to view unlimited donors You've reached your limit of 5 f…" at bounding box center [541, 331] width 1083 height 663
